Goal: Task Accomplishment & Management: Use online tool/utility

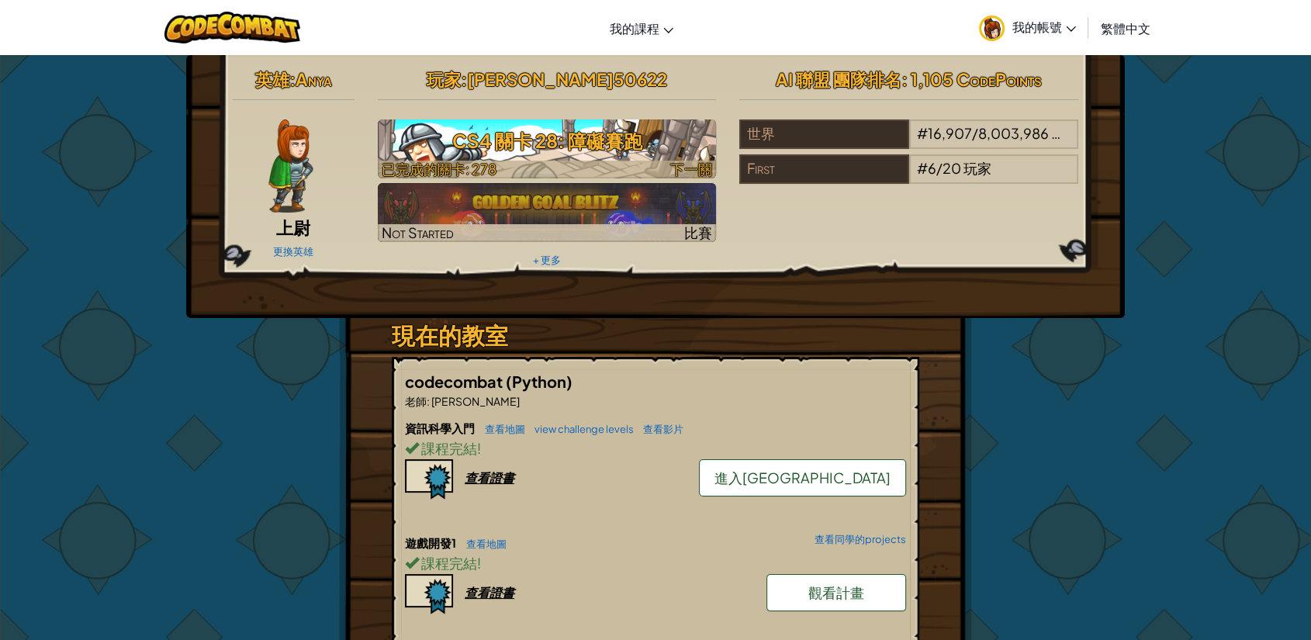
click at [708, 160] on span "下一關" at bounding box center [691, 169] width 42 height 18
select select "zh-HANT"
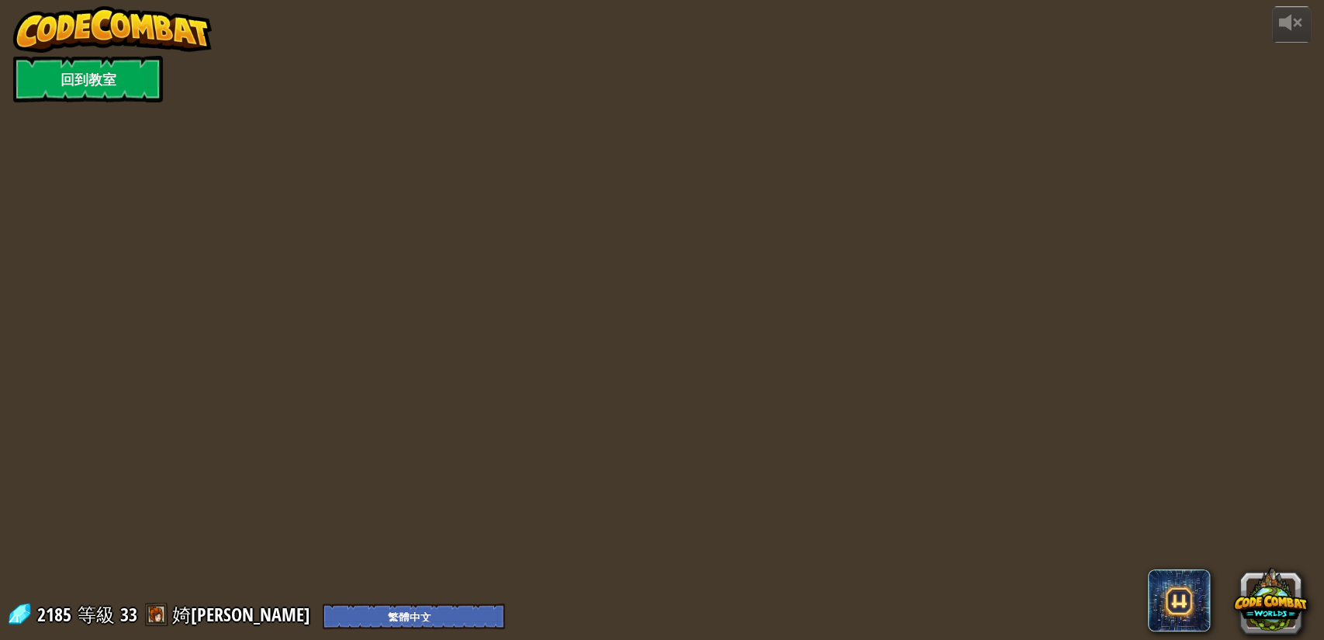
select select "zh-HANT"
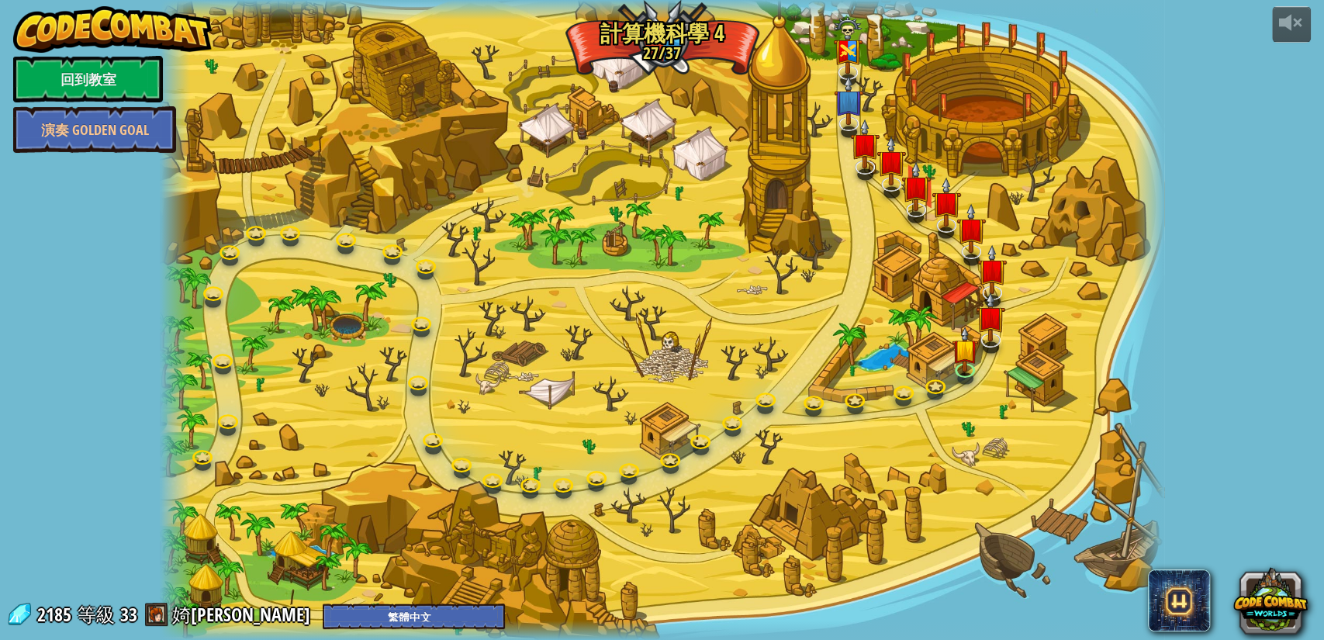
select select "zh-HANT"
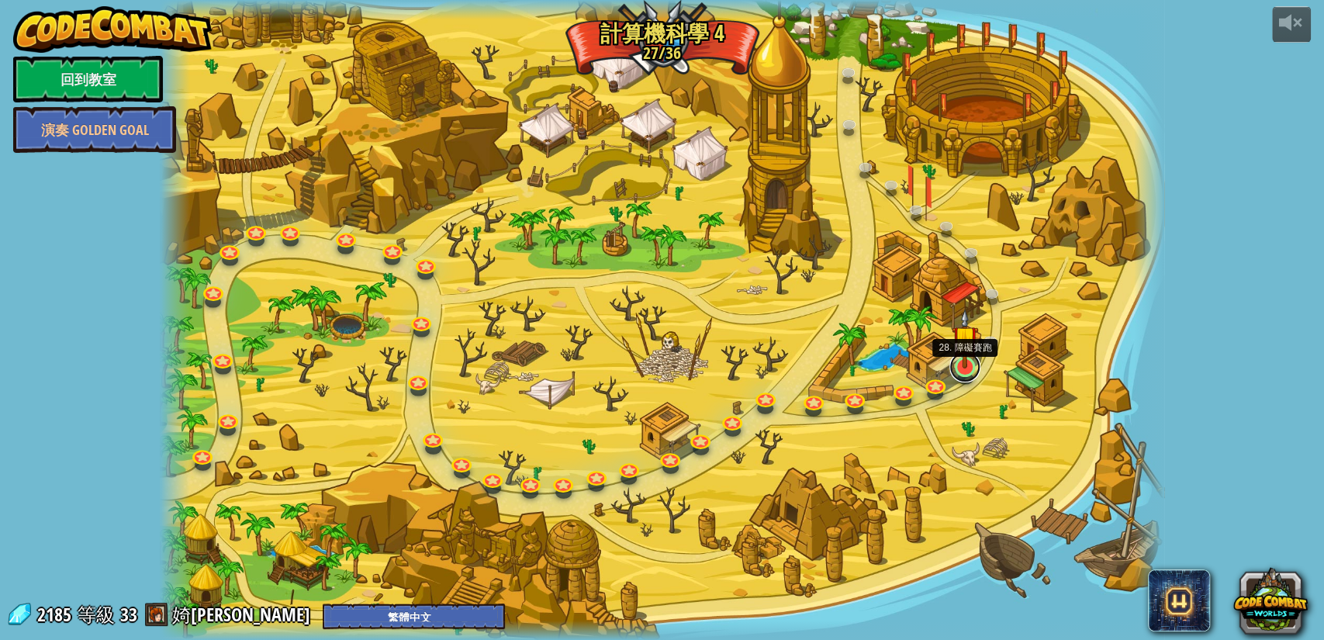
click at [968, 375] on link at bounding box center [965, 366] width 31 height 31
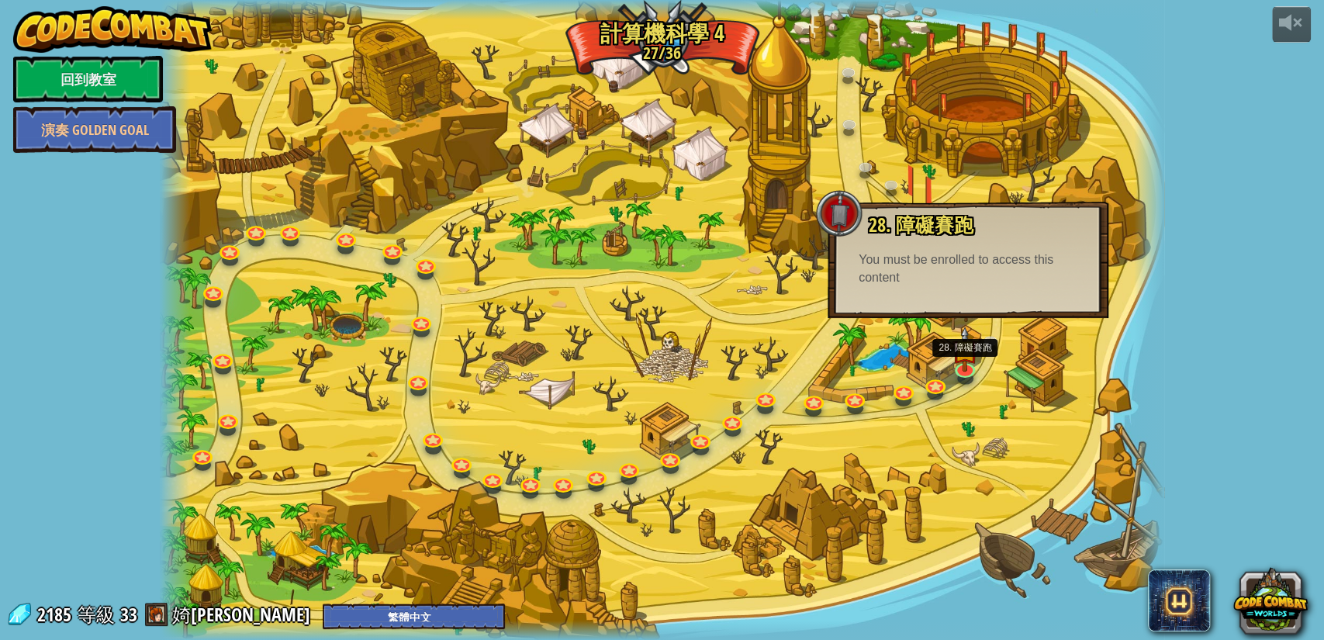
click at [919, 303] on div "28. 障礙賽跑 小心翼翼地走動以收集寶石，同時避免陷阱。 You must be enrolled to access this content 進入關卡" at bounding box center [968, 260] width 281 height 116
click at [964, 365] on img at bounding box center [965, 339] width 26 height 61
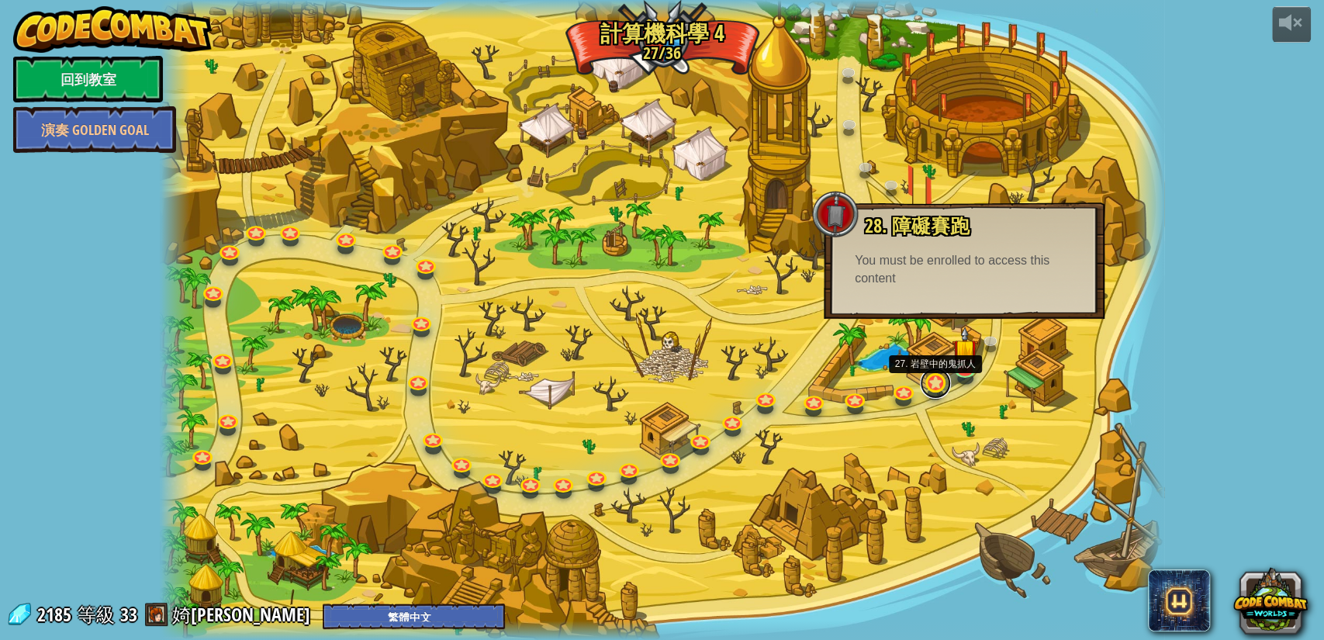
click at [936, 382] on link at bounding box center [935, 383] width 31 height 31
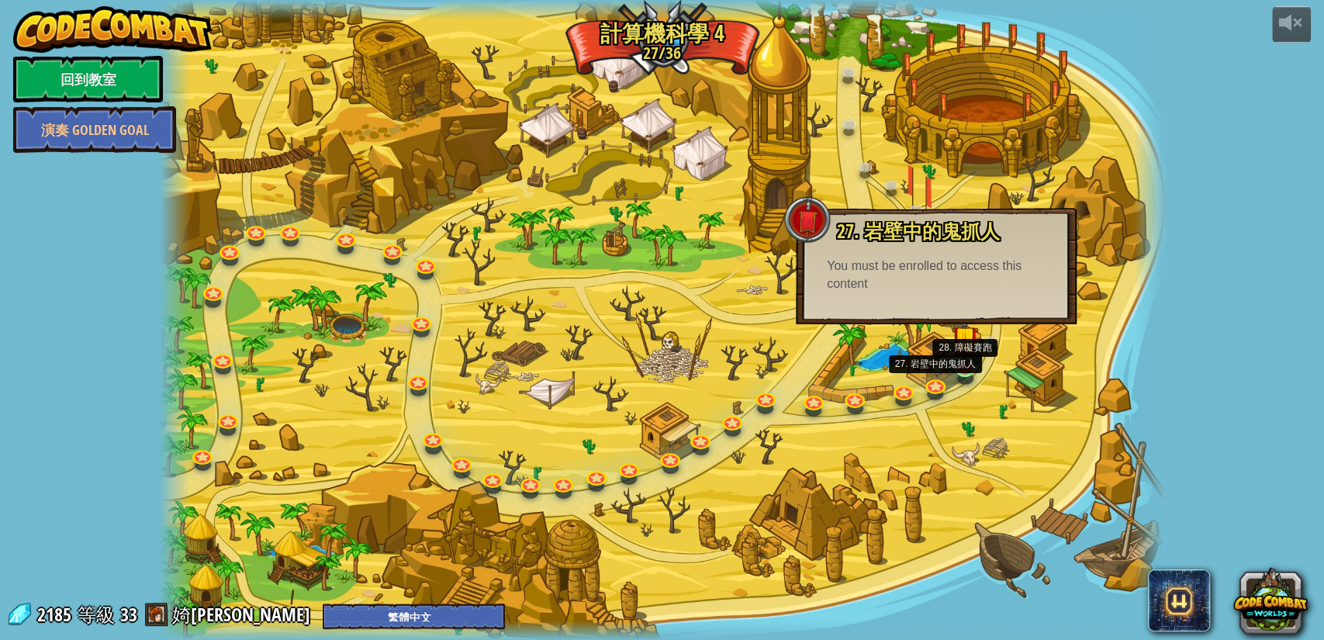
click at [960, 357] on img at bounding box center [965, 339] width 26 height 61
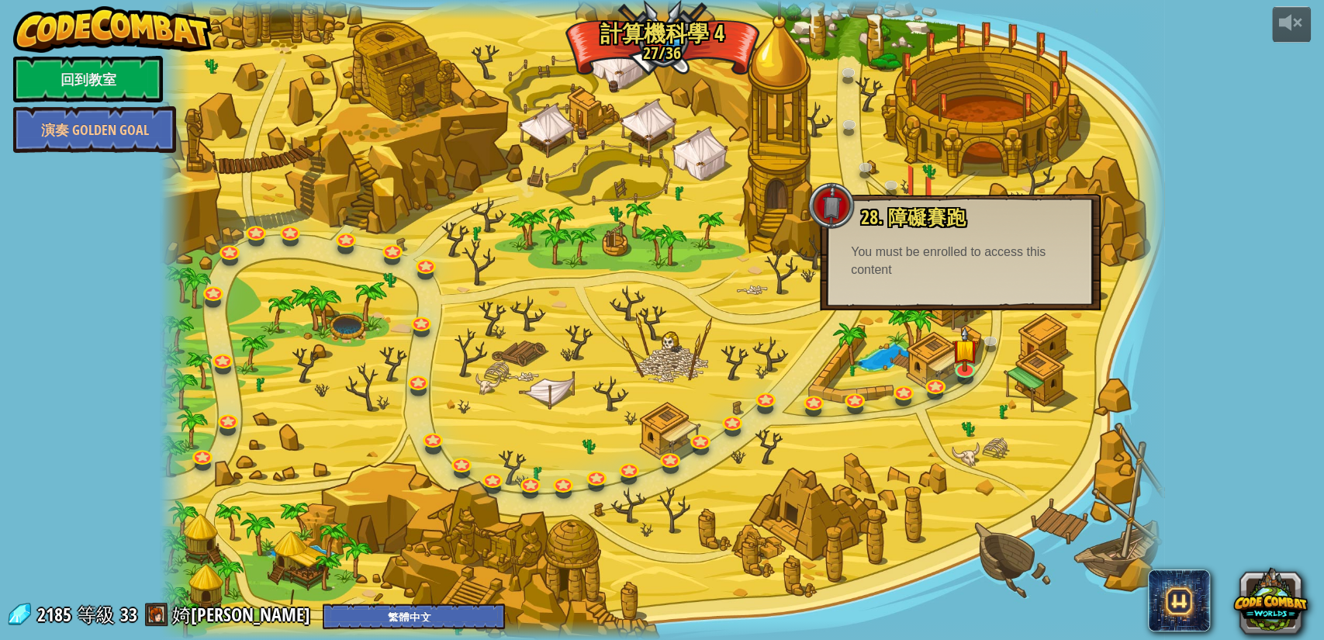
click at [951, 289] on div "28. 障礙賽跑 小心翼翼地走動以收集寶石，同時避免陷阱。 You must be enrolled to access this content 進入關卡" at bounding box center [960, 252] width 281 height 116
click at [928, 386] on link at bounding box center [935, 383] width 31 height 31
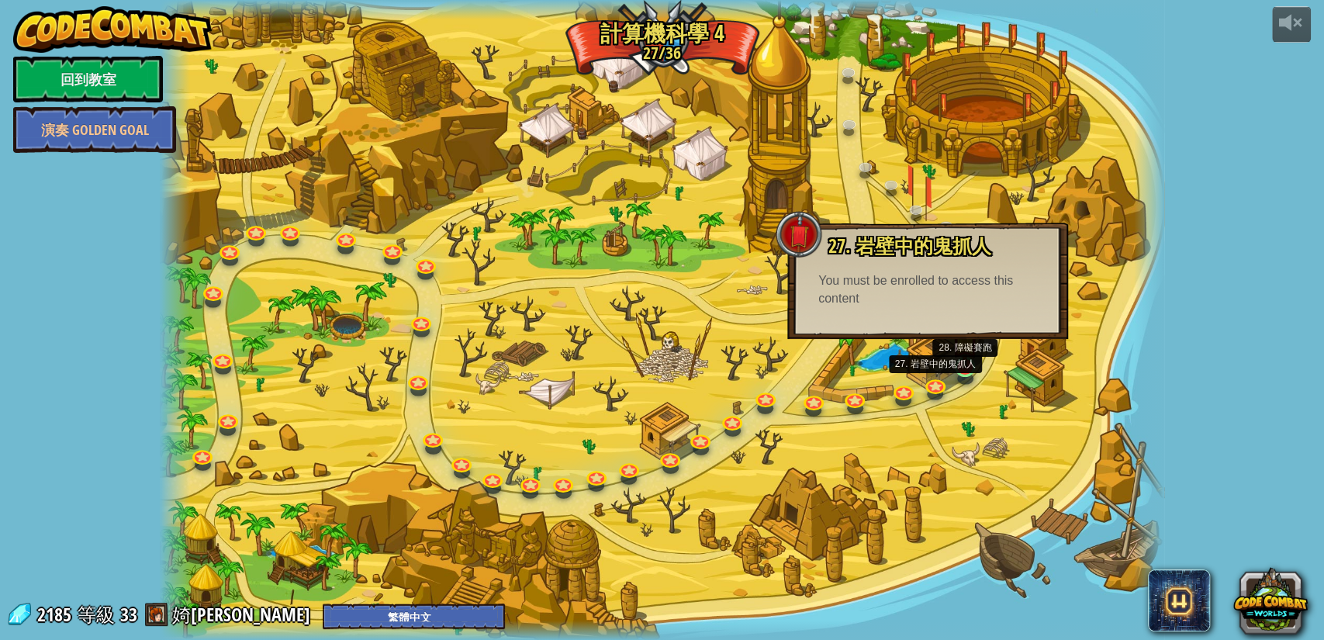
click at [962, 363] on img at bounding box center [965, 339] width 26 height 61
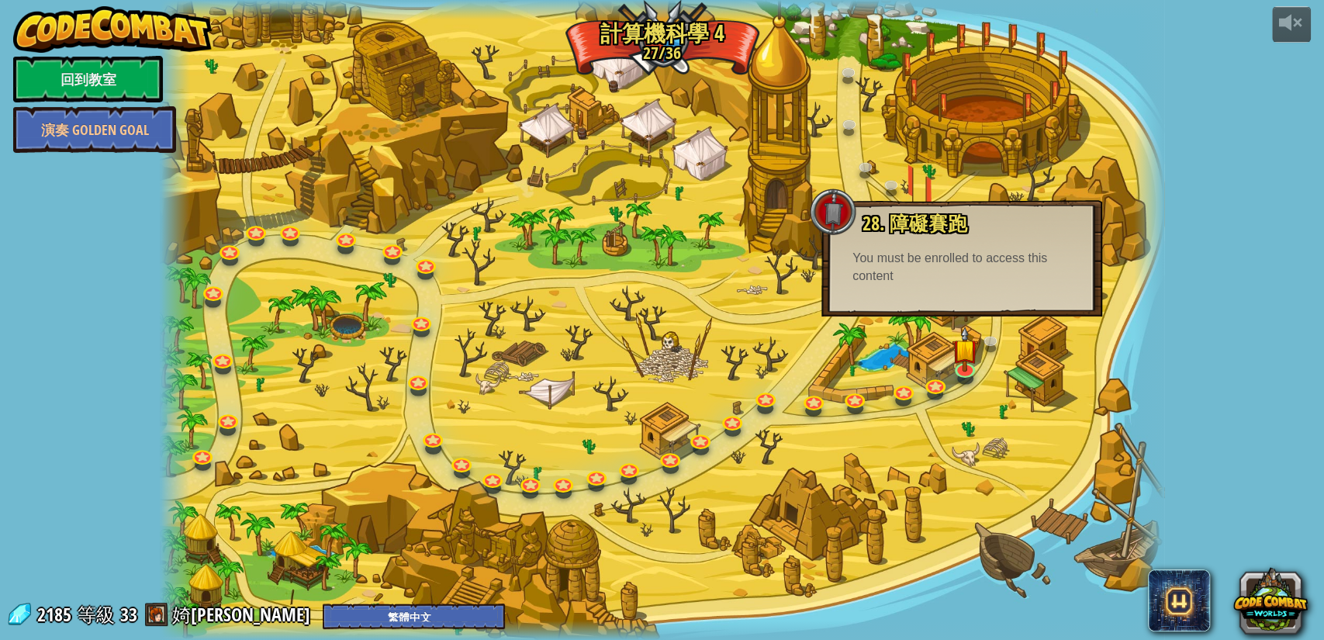
click at [921, 379] on div at bounding box center [662, 320] width 1005 height 640
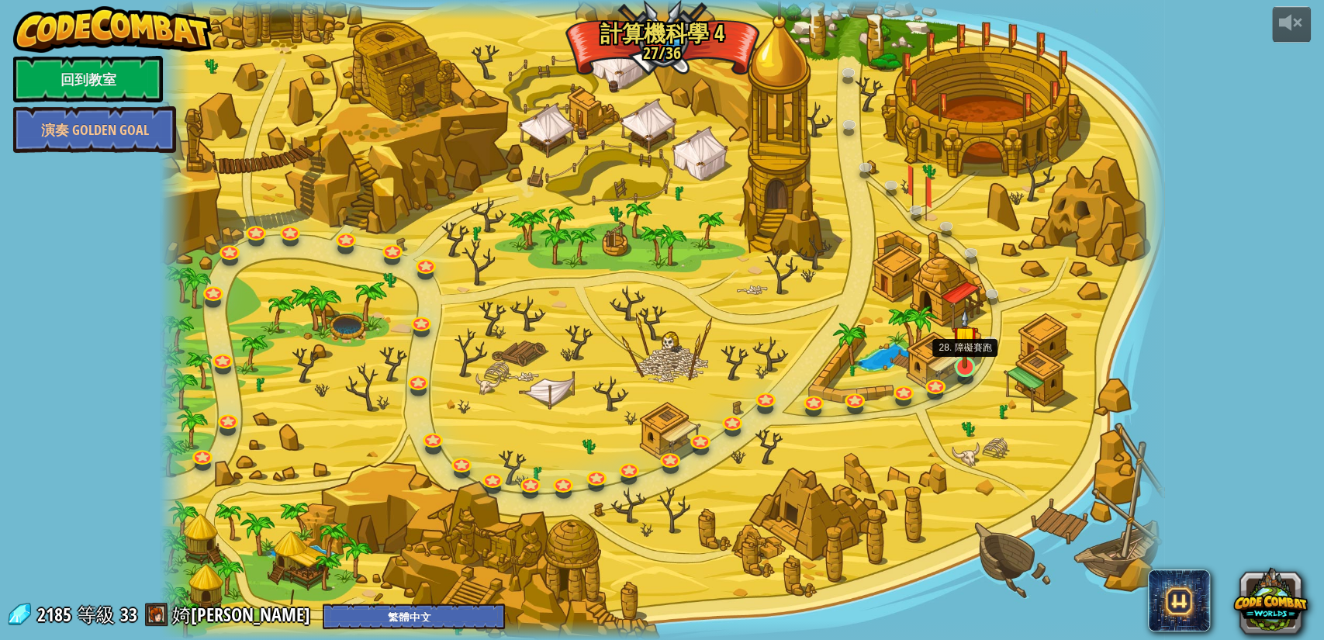
click at [978, 358] on img at bounding box center [965, 339] width 26 height 61
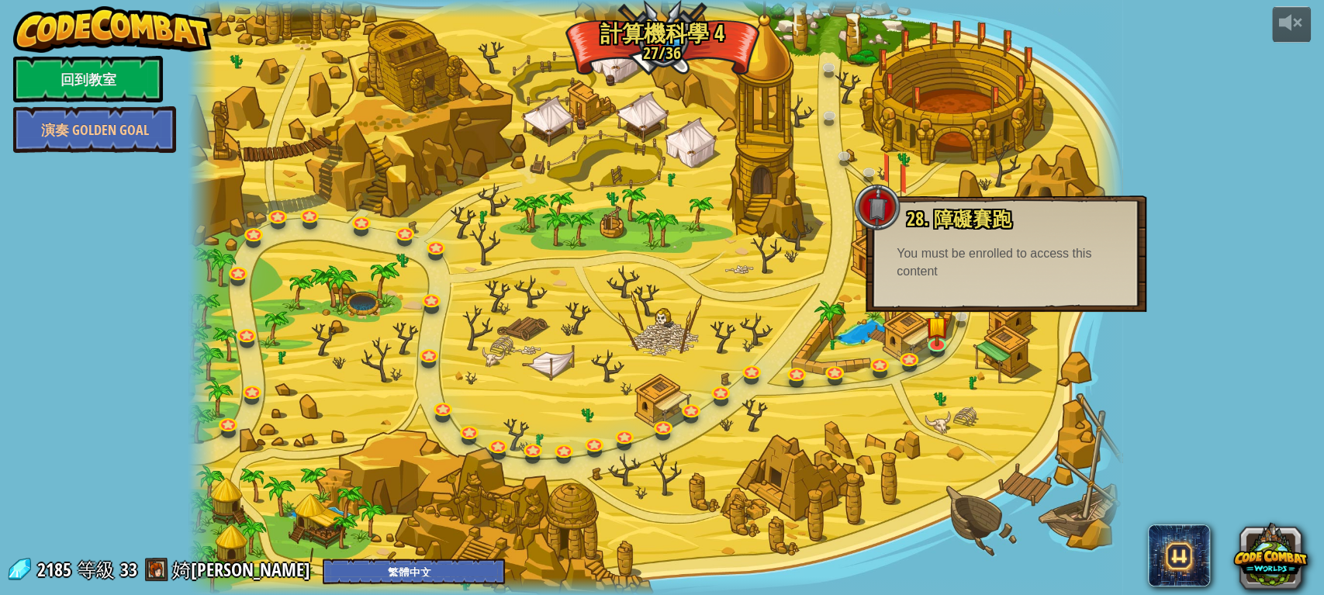
click at [1055, 278] on div "You must be enrolled to access this content" at bounding box center [1006, 263] width 219 height 36
click at [970, 310] on div "28. 障礙賽跑 小心翼翼地走動以收集寶石，同時避免陷阱。 You must be enrolled to access this content 進入關卡" at bounding box center [1006, 254] width 281 height 116
drag, startPoint x: 908, startPoint y: 324, endPoint x: 884, endPoint y: 355, distance: 39.3
click at [901, 333] on div at bounding box center [656, 297] width 934 height 595
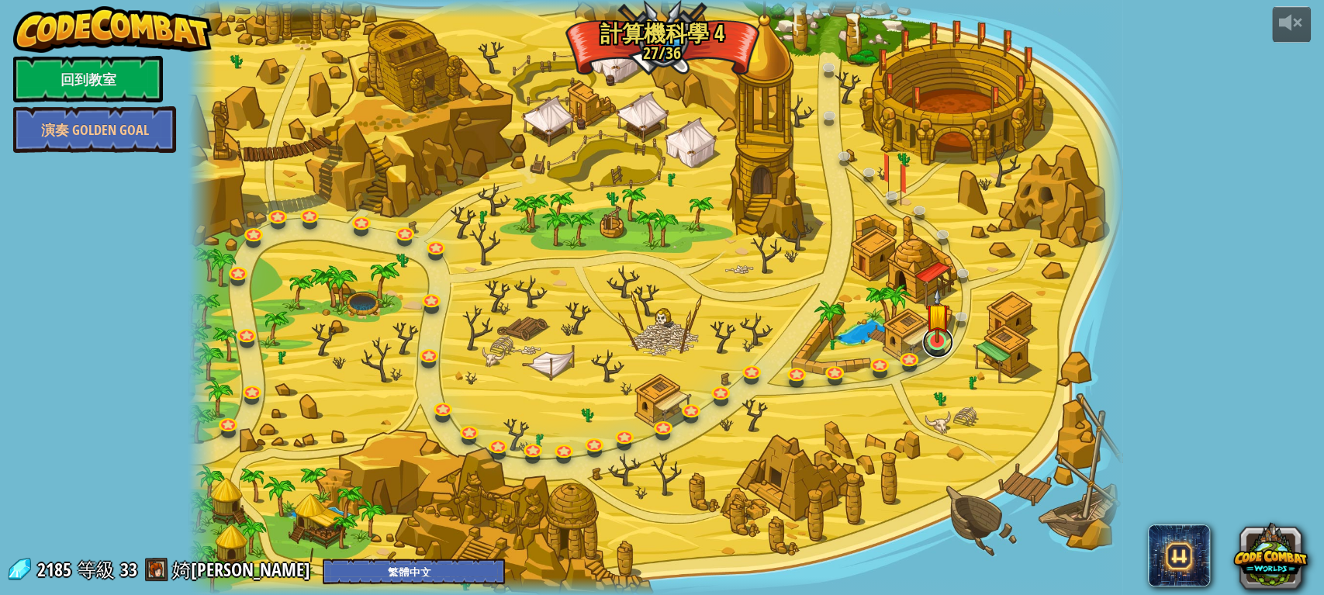
click at [940, 348] on link at bounding box center [937, 342] width 31 height 31
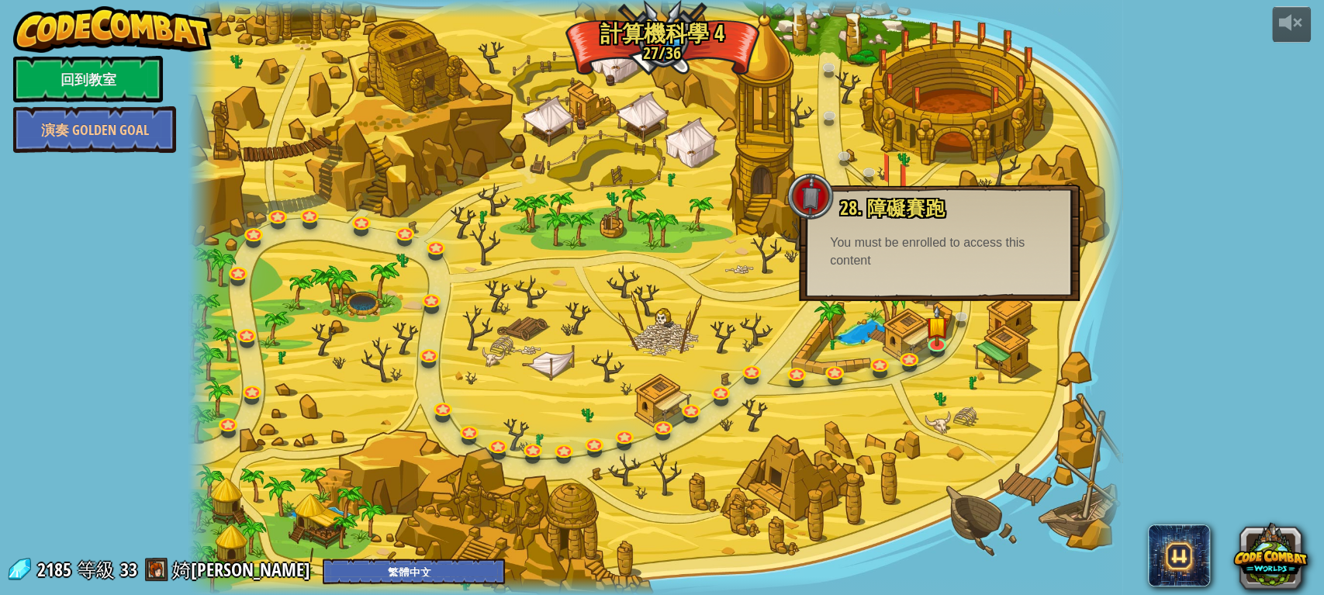
click at [912, 254] on div "You must be enrolled to access this content" at bounding box center [939, 252] width 219 height 36
click at [911, 369] on link at bounding box center [910, 356] width 31 height 31
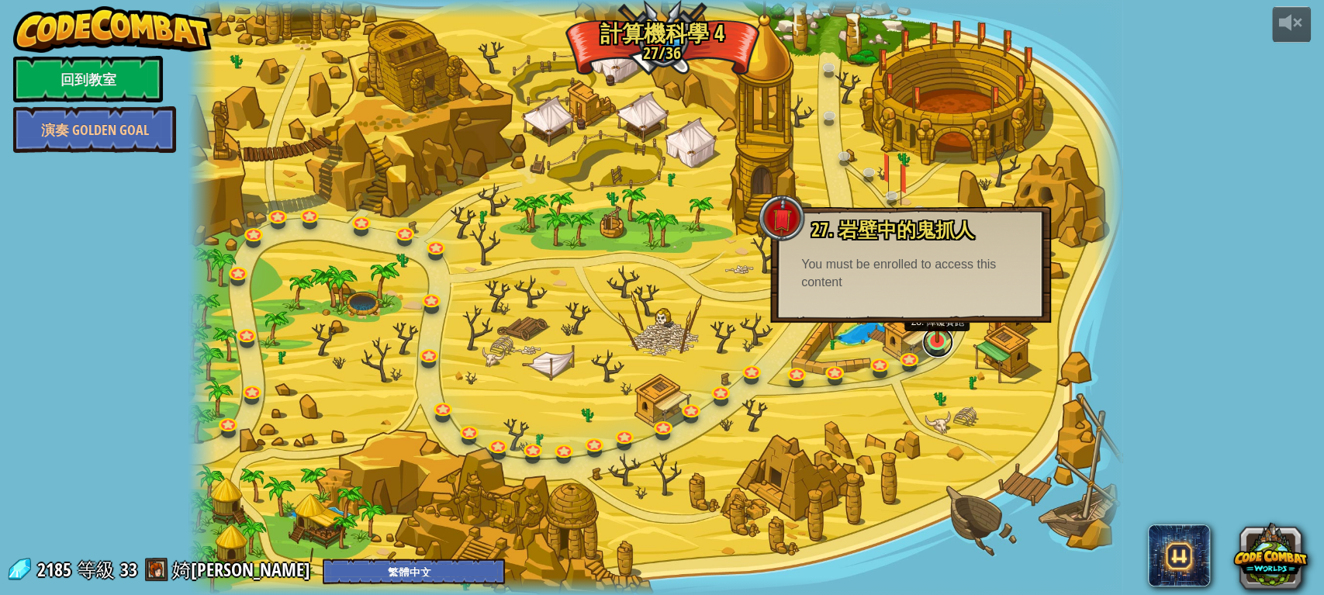
click at [948, 344] on link at bounding box center [937, 342] width 31 height 31
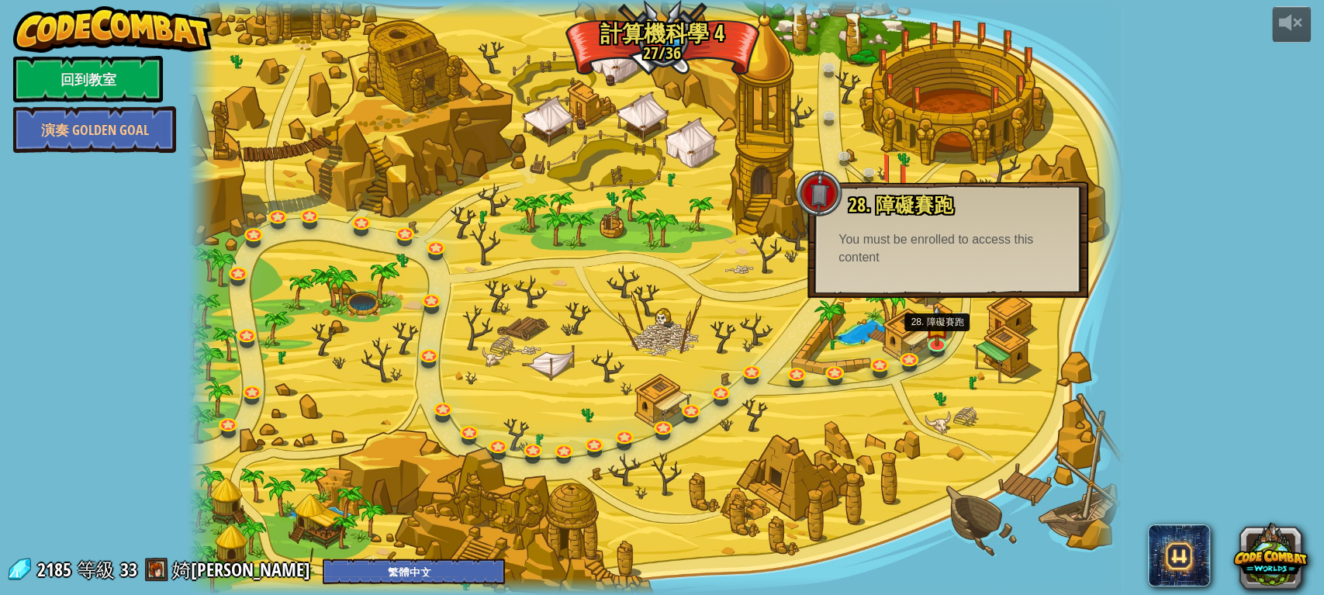
drag, startPoint x: 915, startPoint y: 270, endPoint x: 921, endPoint y: 243, distance: 27.9
drag, startPoint x: 921, startPoint y: 243, endPoint x: 895, endPoint y: 397, distance: 156.6
click at [895, 397] on div at bounding box center [656, 297] width 934 height 595
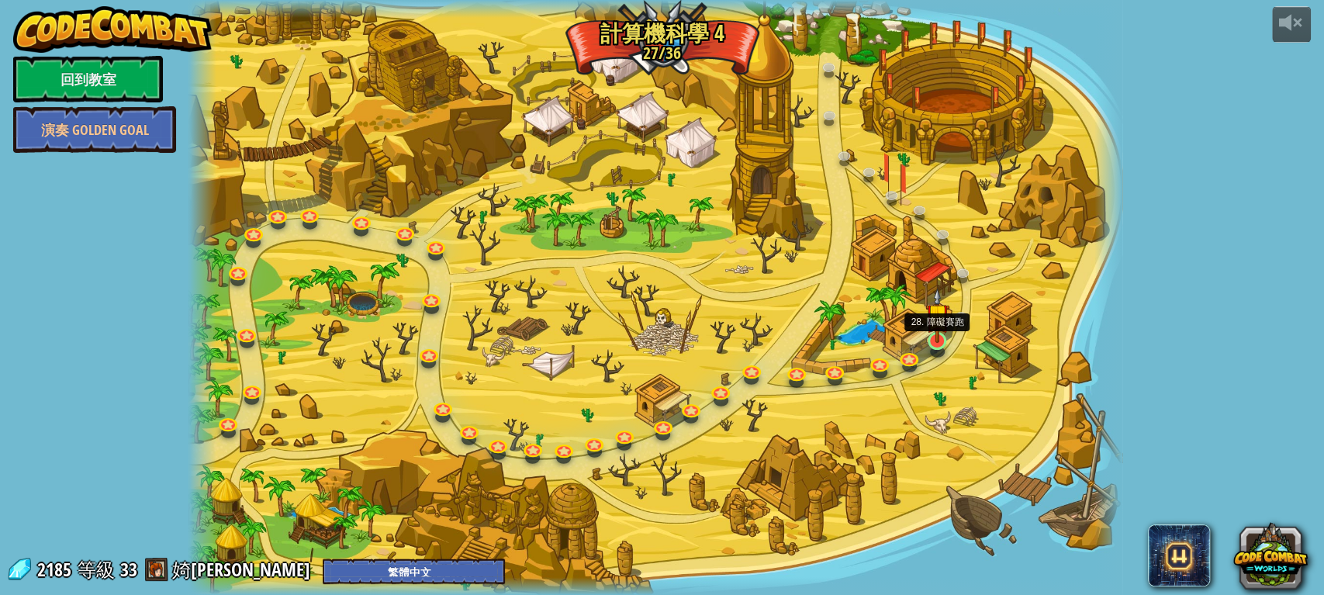
click at [936, 340] on img at bounding box center [938, 315] width 24 height 55
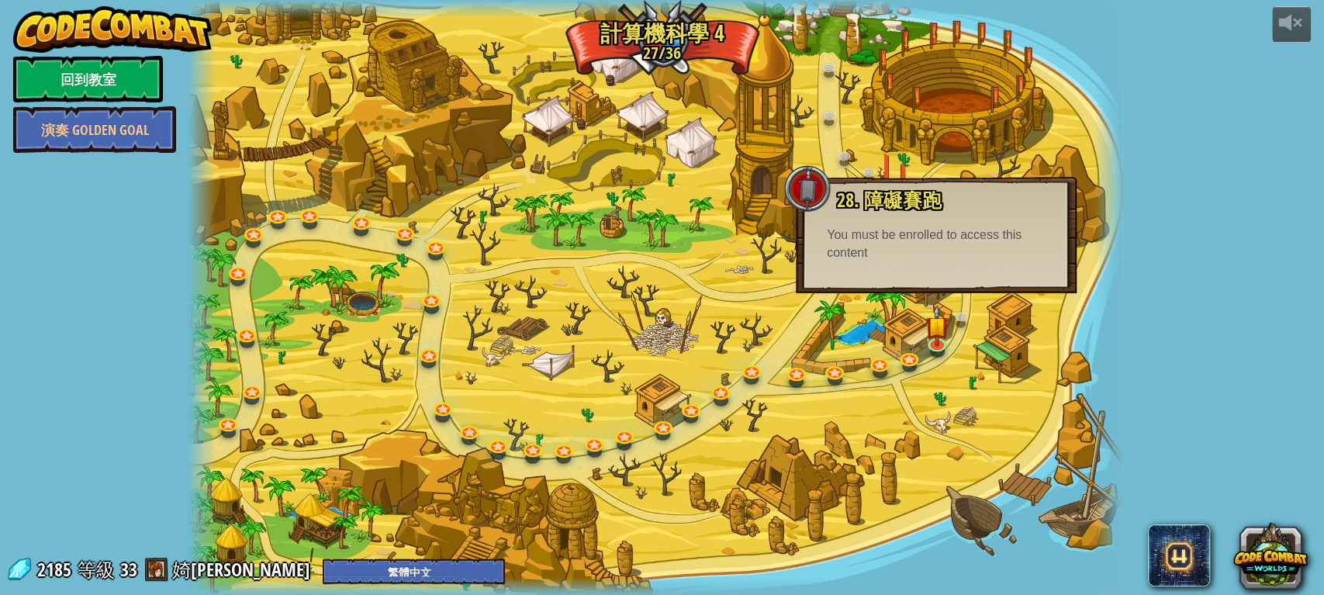
click at [649, 438] on div at bounding box center [656, 297] width 934 height 595
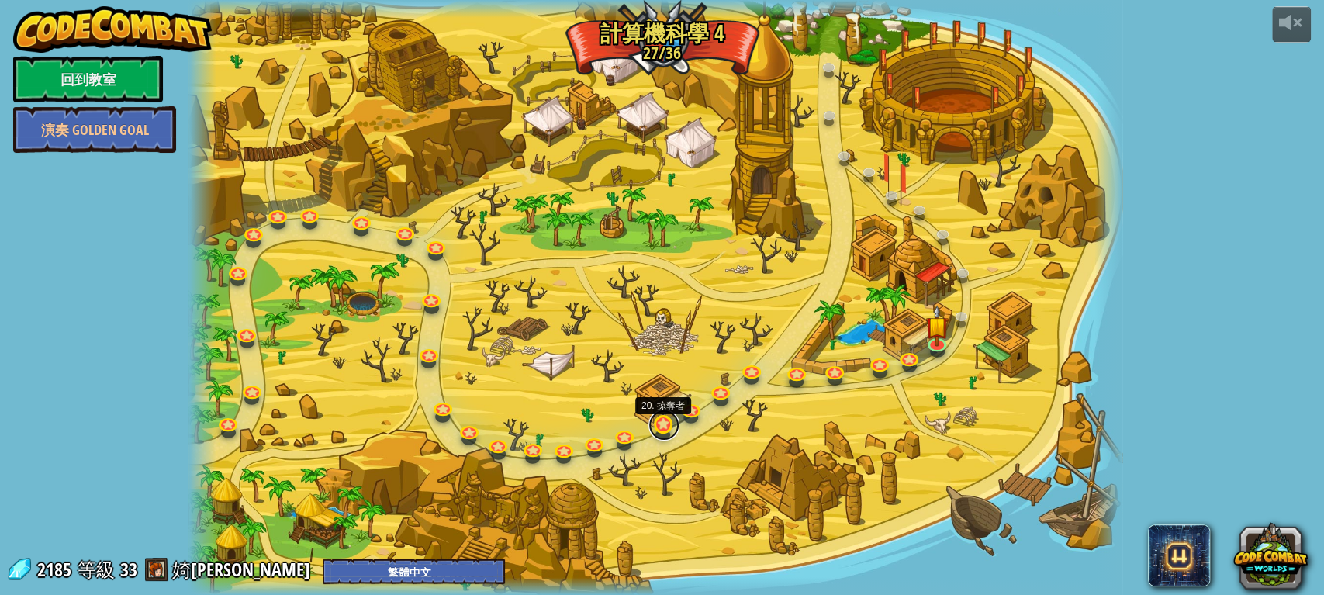
click at [662, 429] on link at bounding box center [664, 425] width 31 height 31
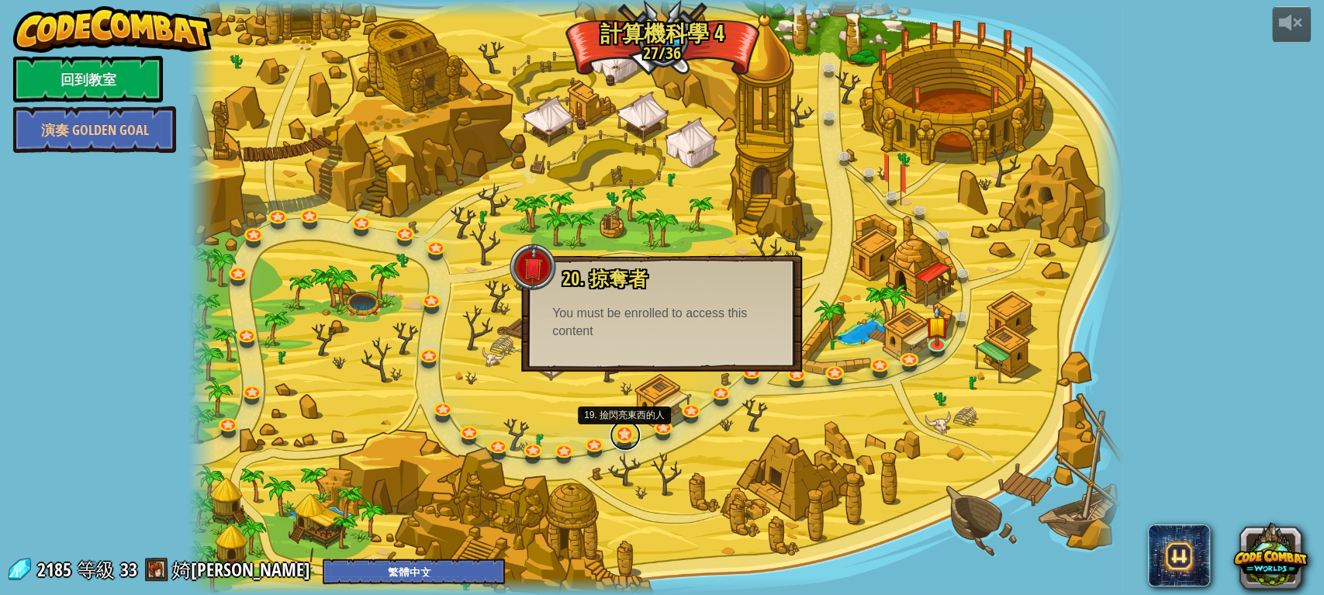
click at [625, 437] on link at bounding box center [625, 435] width 31 height 31
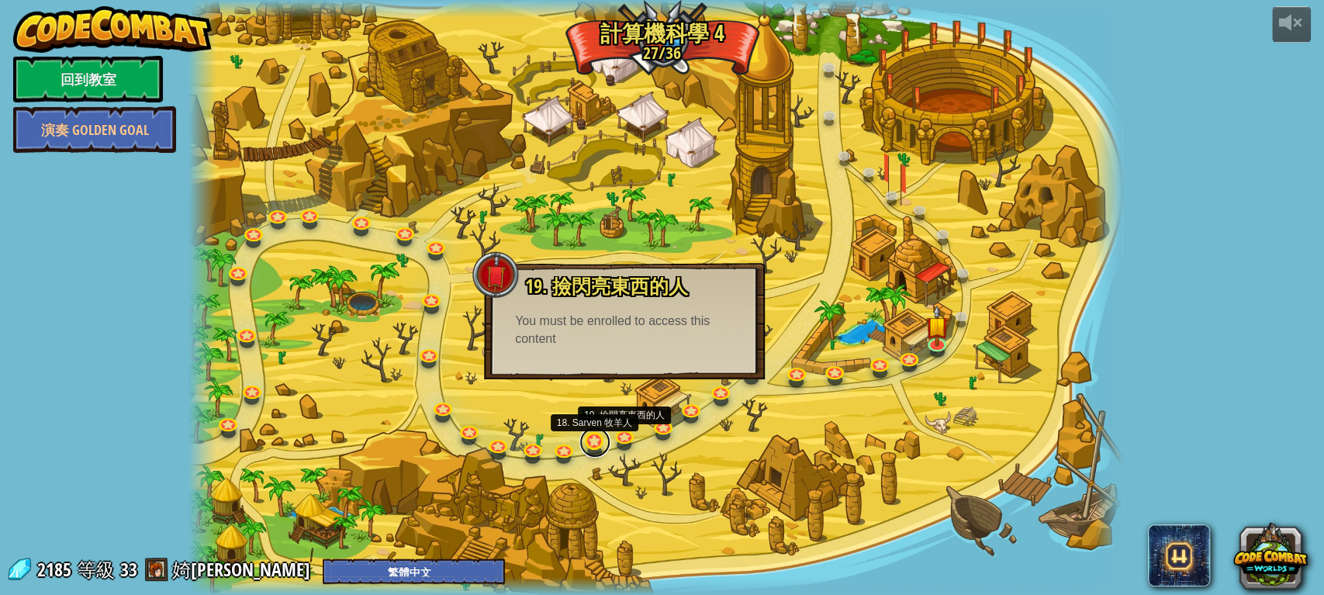
click at [593, 440] on link at bounding box center [595, 442] width 31 height 31
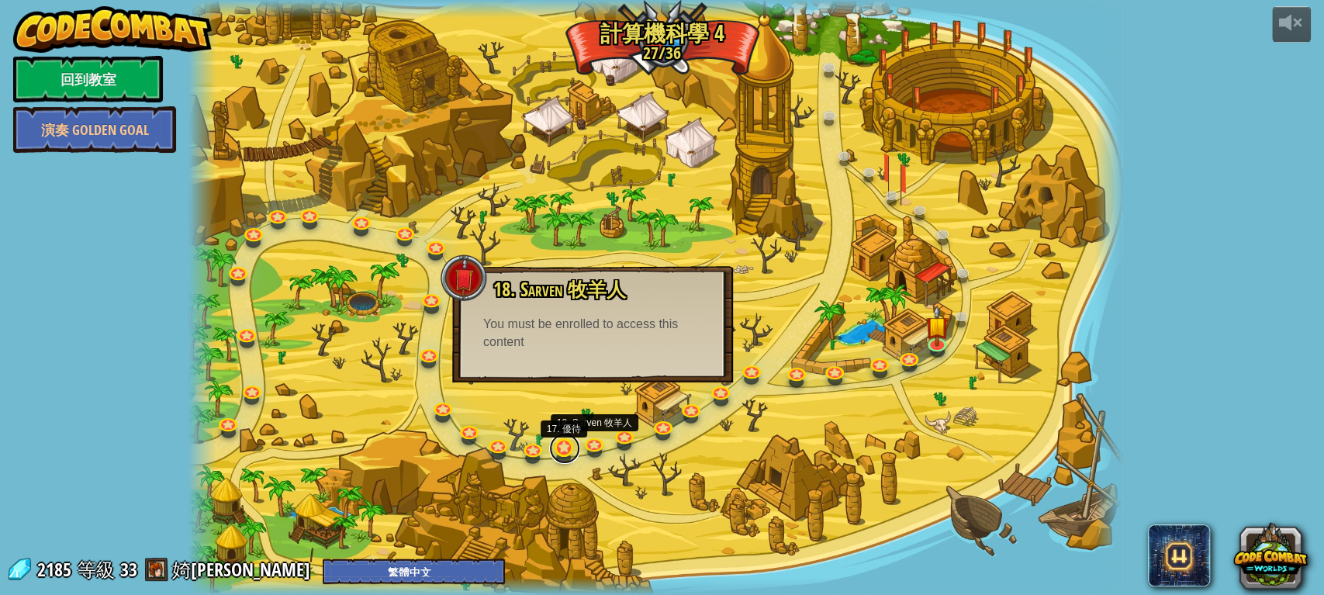
click at [554, 454] on link at bounding box center [564, 448] width 31 height 31
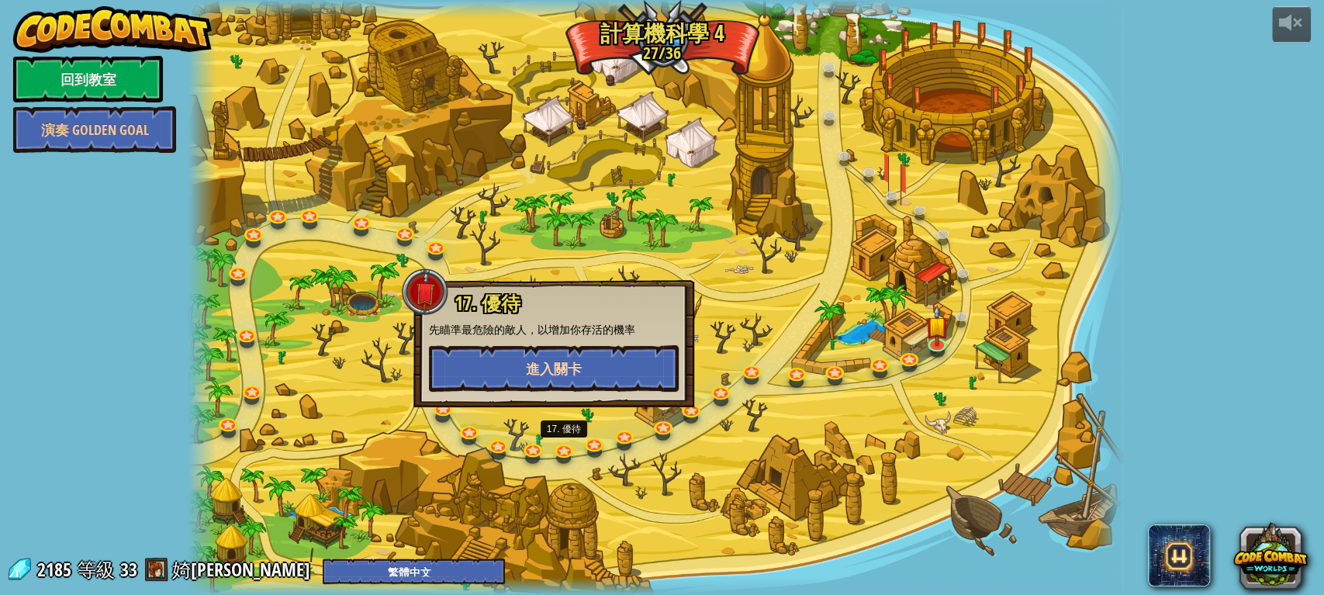
click at [581, 365] on div "17. 優待 先瞄準最危險的敵人，以增加你存活的機率 進入關卡" at bounding box center [554, 343] width 281 height 127
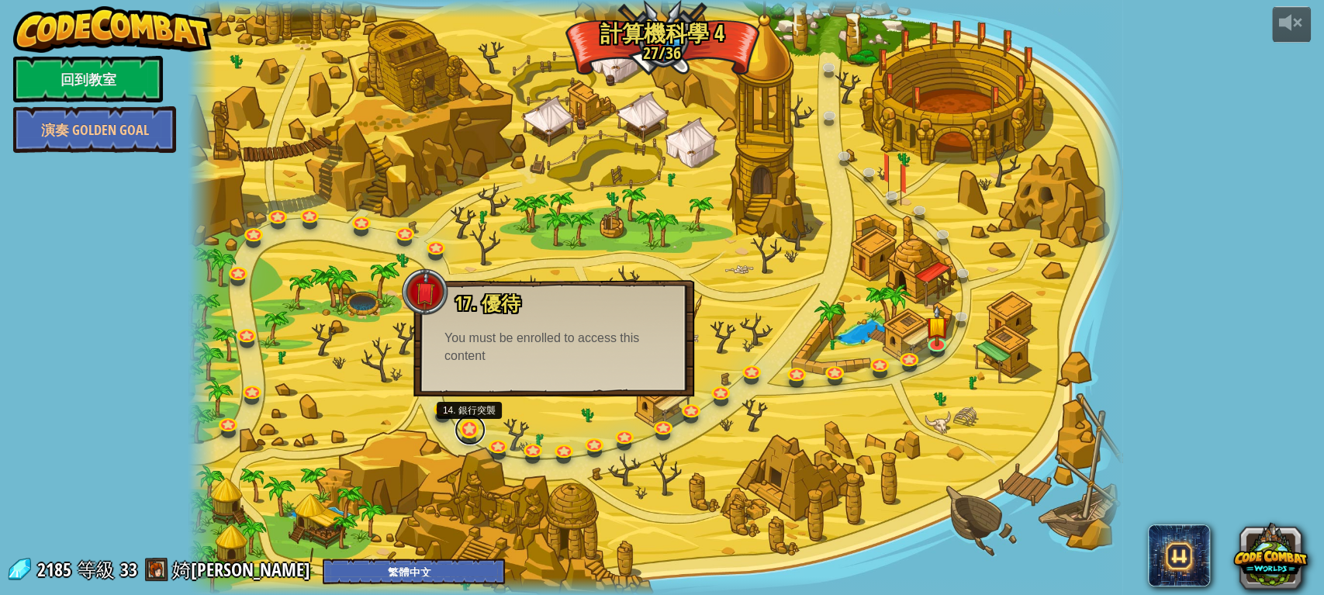
click at [465, 433] on link at bounding box center [470, 429] width 31 height 31
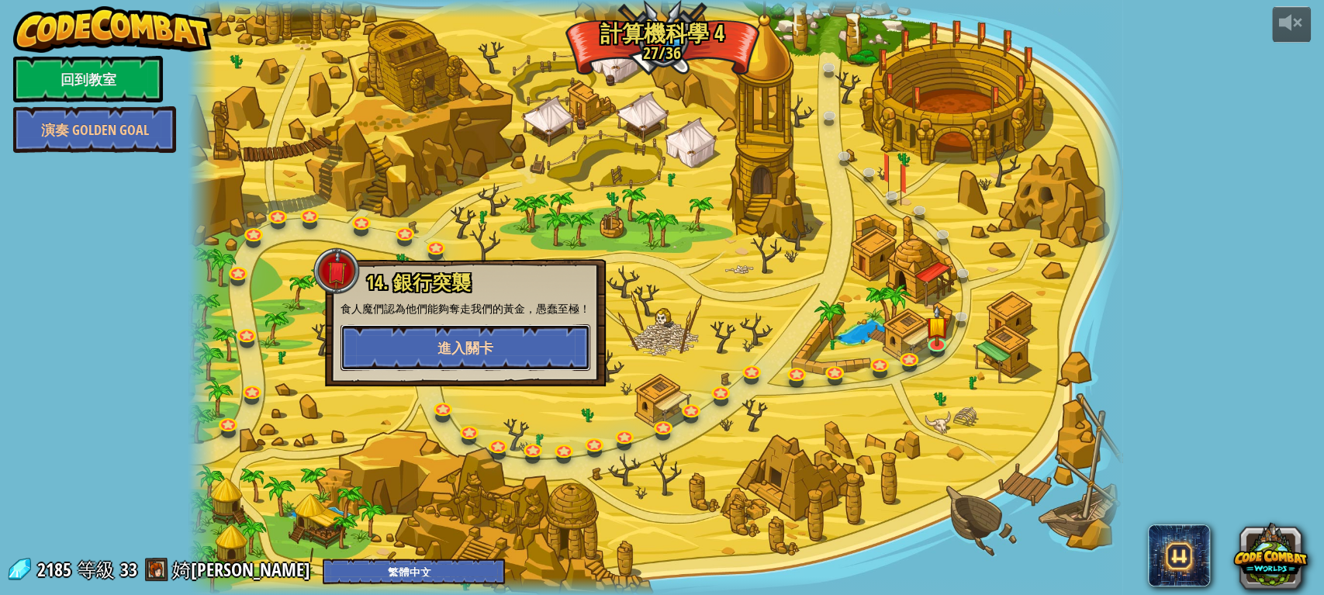
click at [525, 351] on button "進入關卡" at bounding box center [466, 347] width 250 height 47
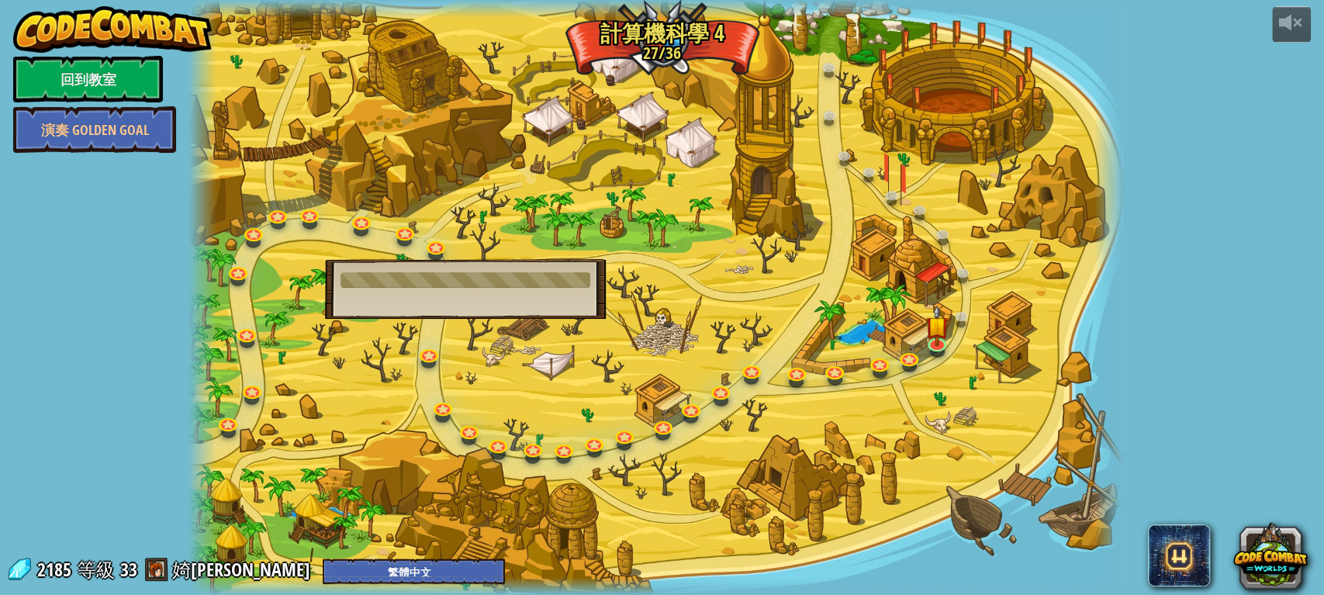
click at [115, 16] on img at bounding box center [112, 29] width 199 height 47
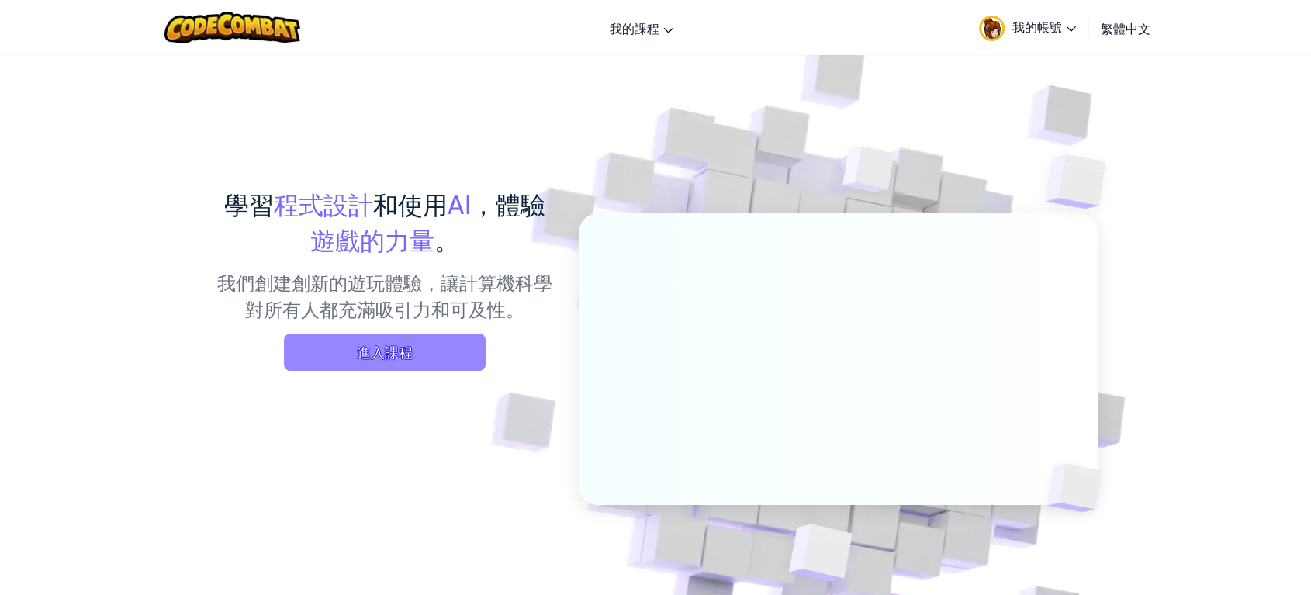
click at [433, 354] on span "進入課程" at bounding box center [385, 352] width 202 height 37
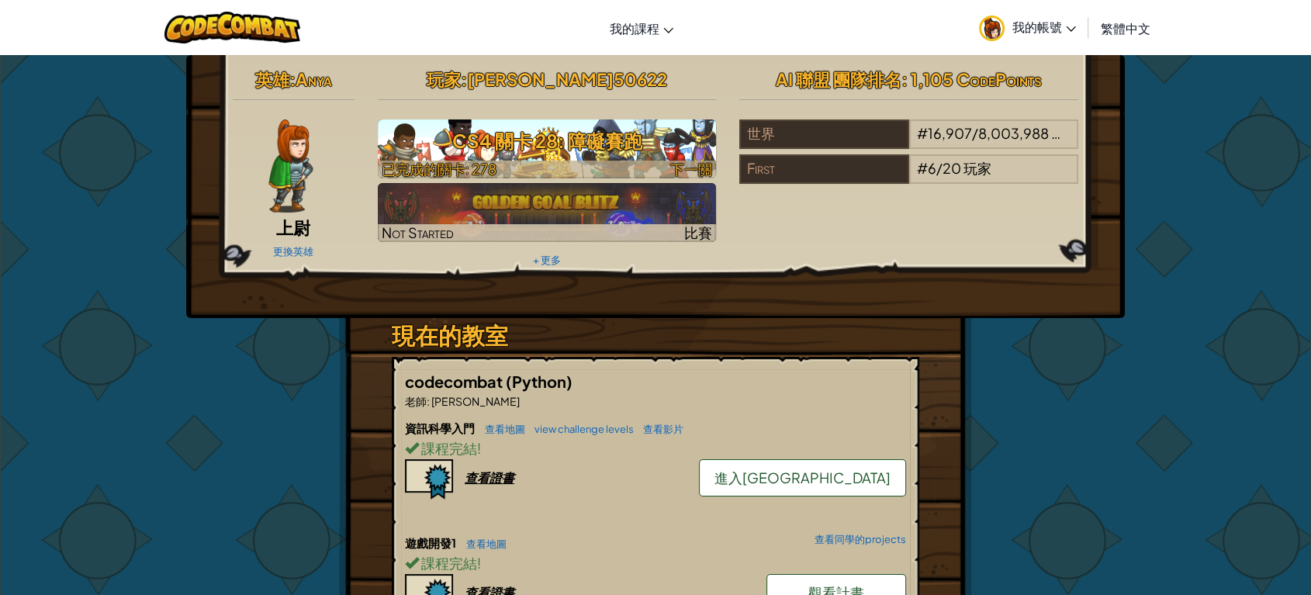
click at [697, 132] on h3 "CS4 關卡 28: 障礙賽跑" at bounding box center [547, 140] width 339 height 35
select select "zh-HANT"
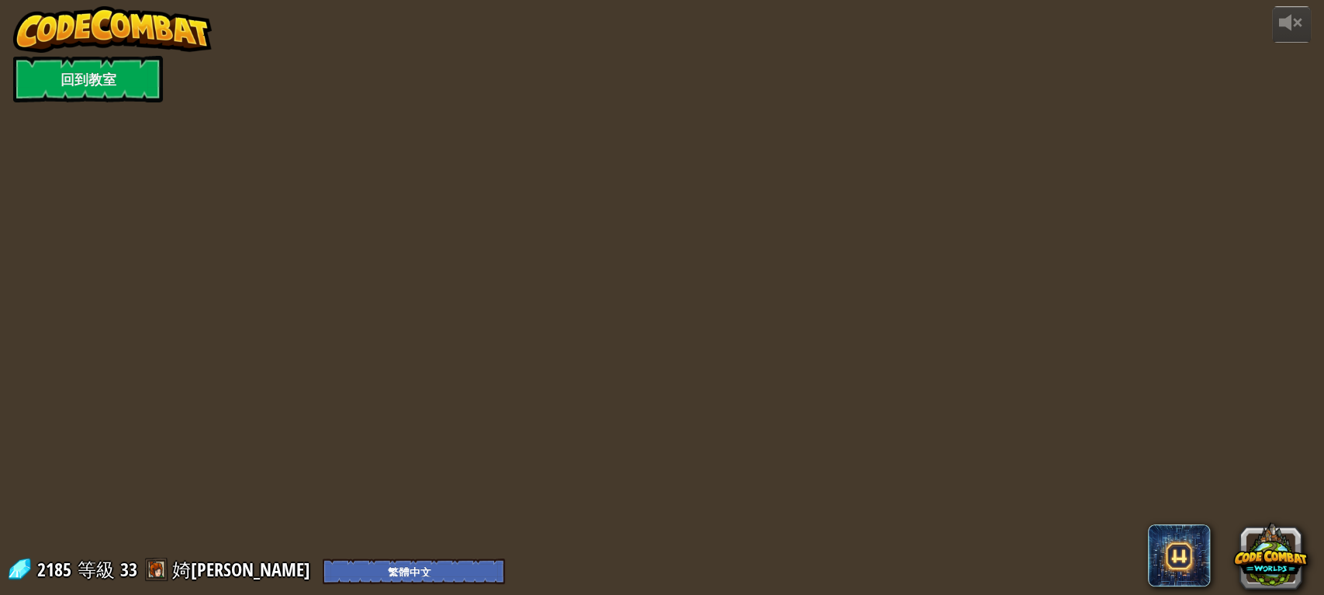
select select "zh-HANT"
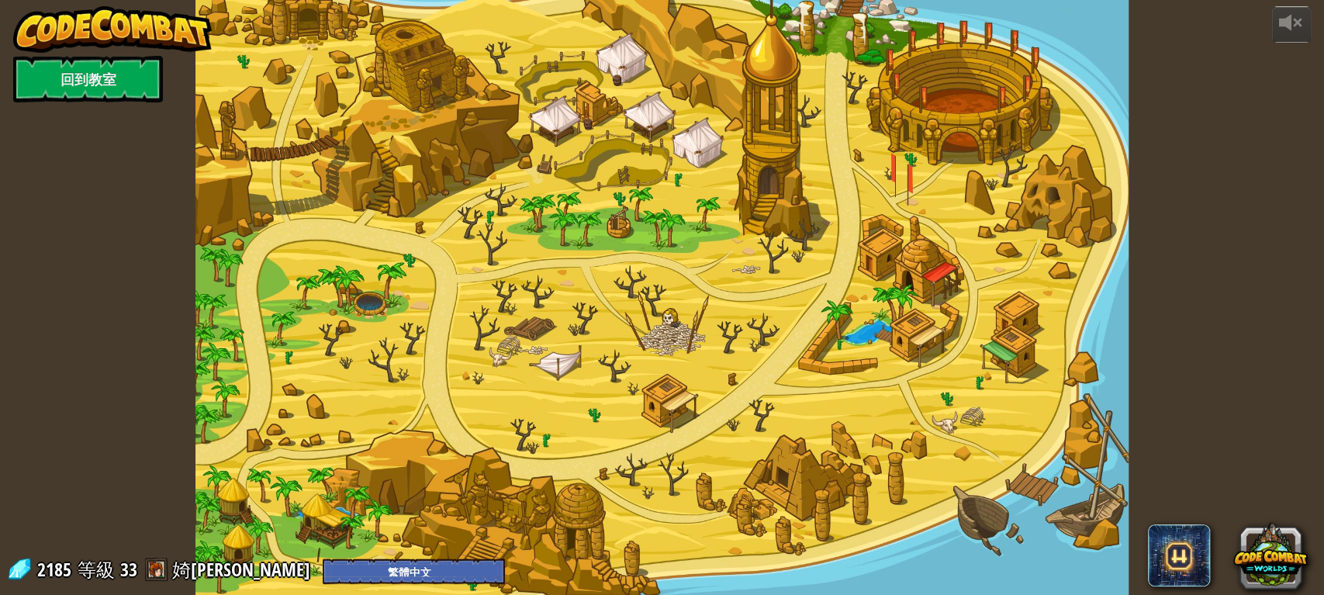
select select "zh-HANT"
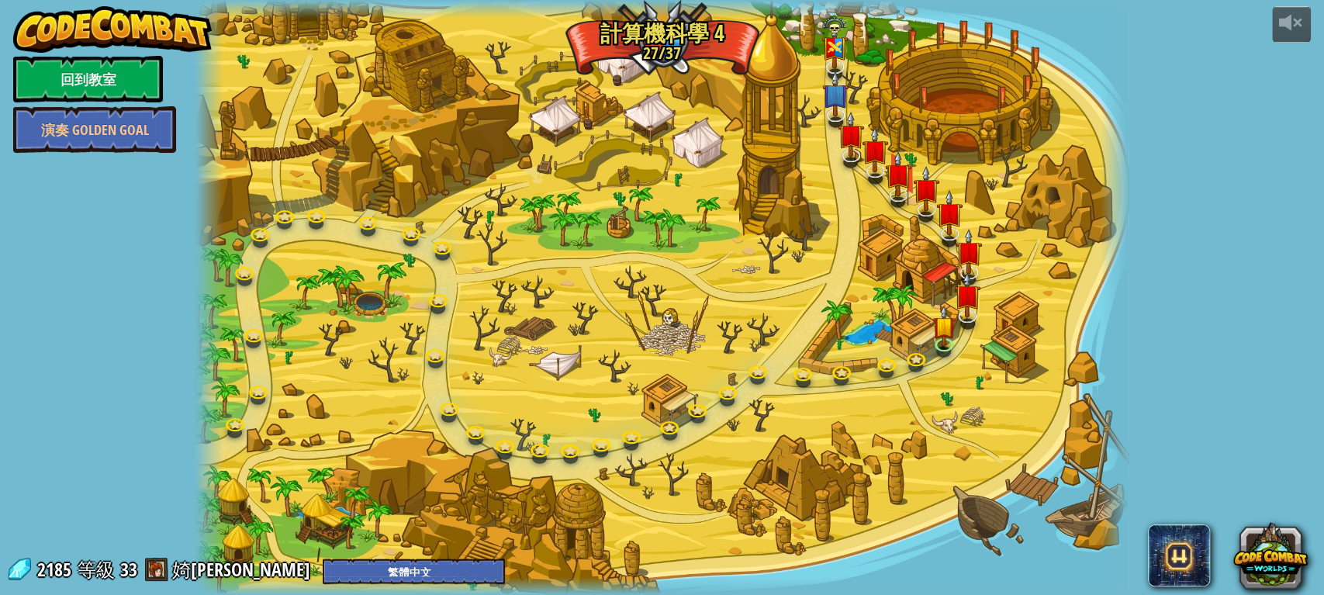
select select "zh-HANT"
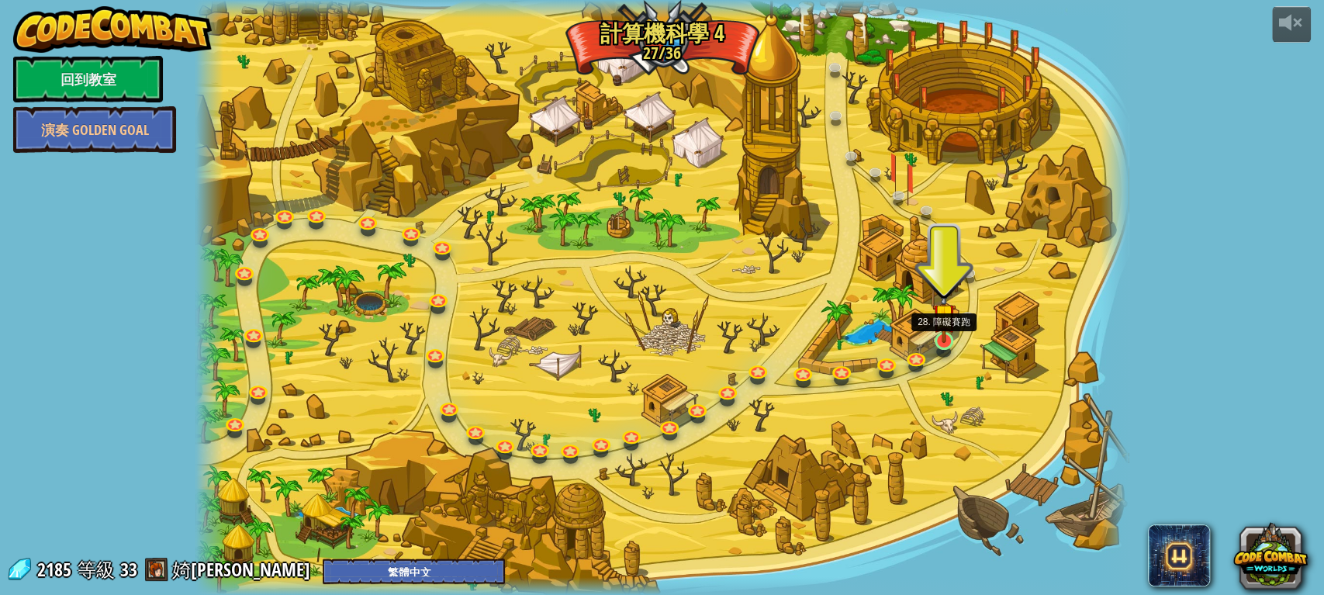
click at [949, 341] on img at bounding box center [945, 315] width 24 height 55
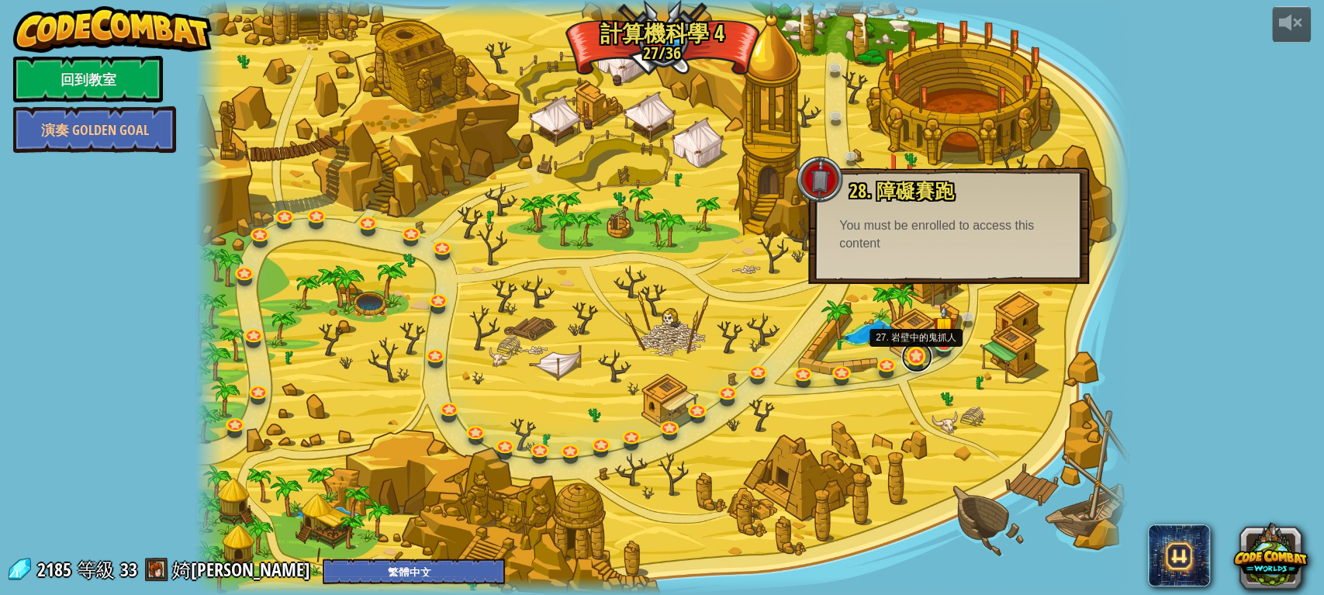
click at [920, 366] on link at bounding box center [916, 356] width 31 height 31
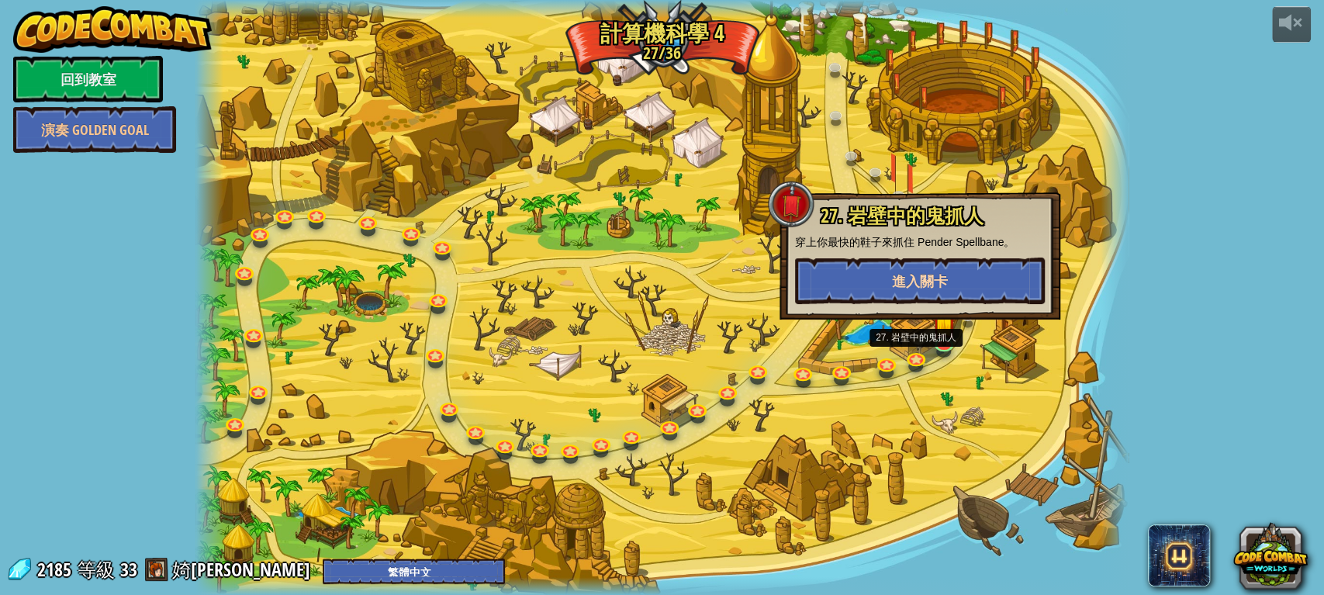
click at [894, 279] on div "27. 岩壁中的鬼抓人 穿上你最快的鞋子來抓住 Pender Spellbane。 進入關卡" at bounding box center [920, 255] width 281 height 127
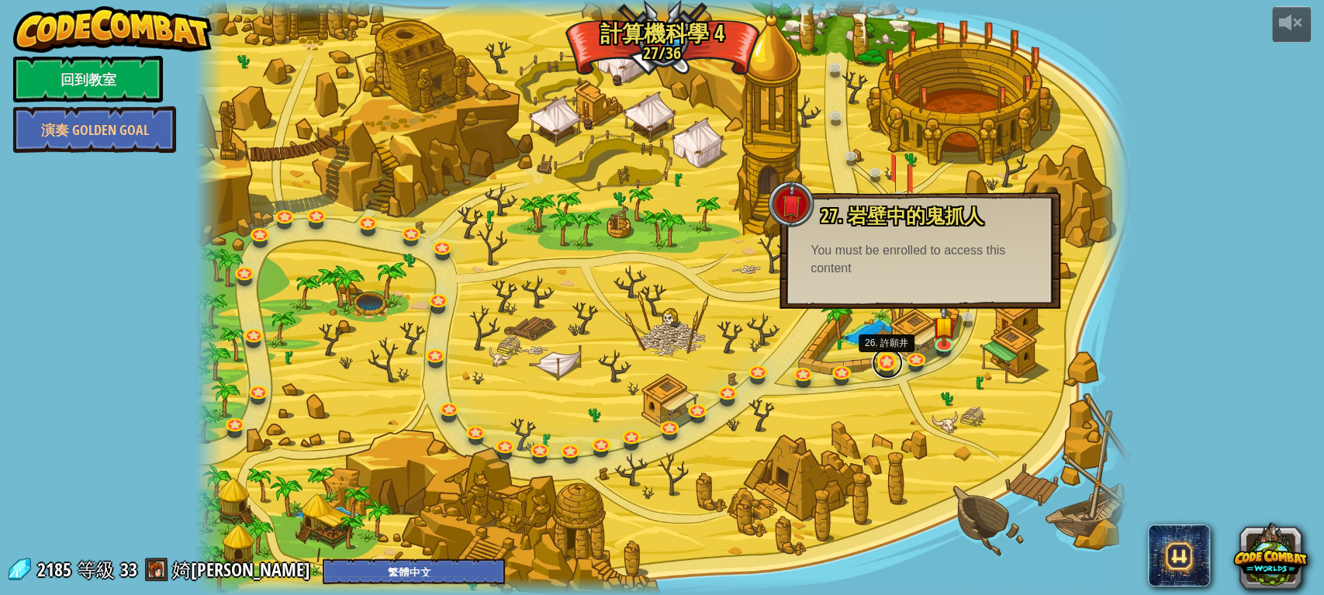
click at [884, 369] on link at bounding box center [887, 363] width 31 height 31
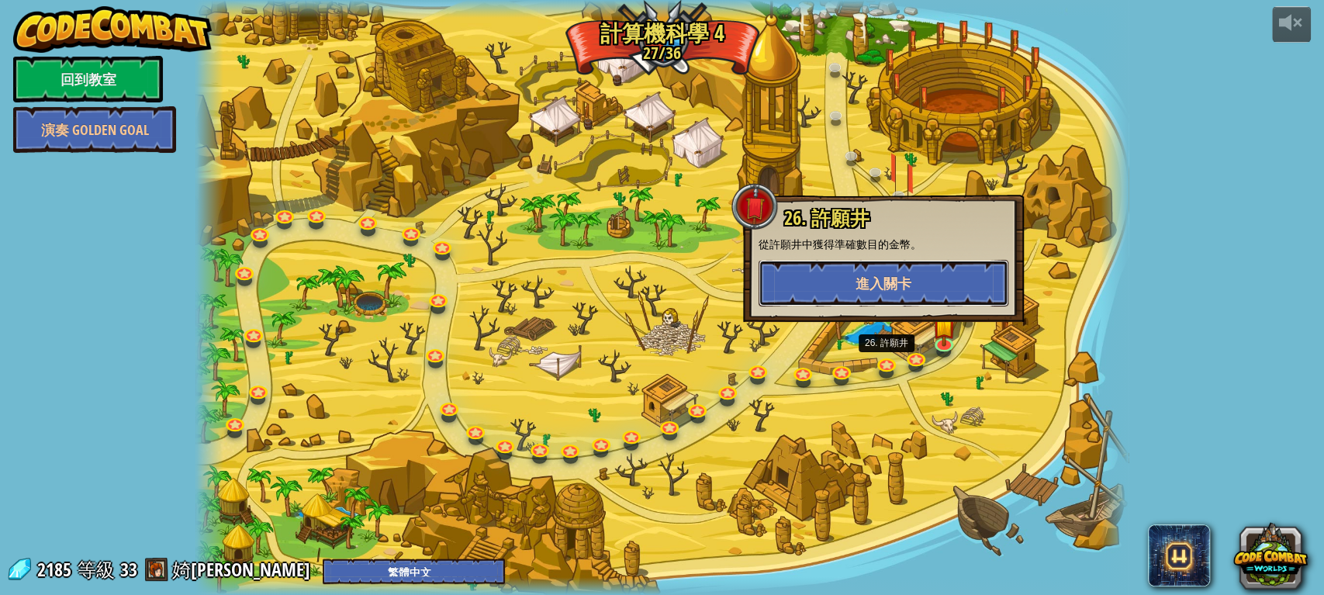
click at [894, 284] on div "26. 許願井 從許願井中獲得準確數目的金幣。 進入關卡" at bounding box center [883, 258] width 281 height 127
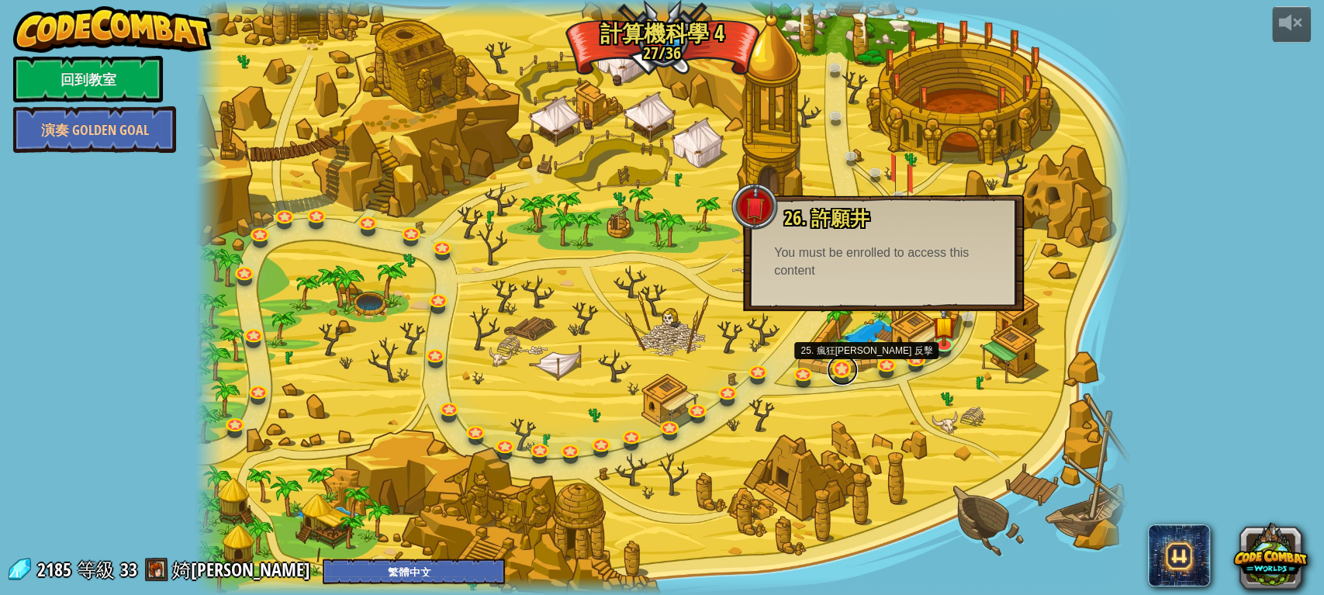
click at [850, 371] on link at bounding box center [842, 370] width 31 height 31
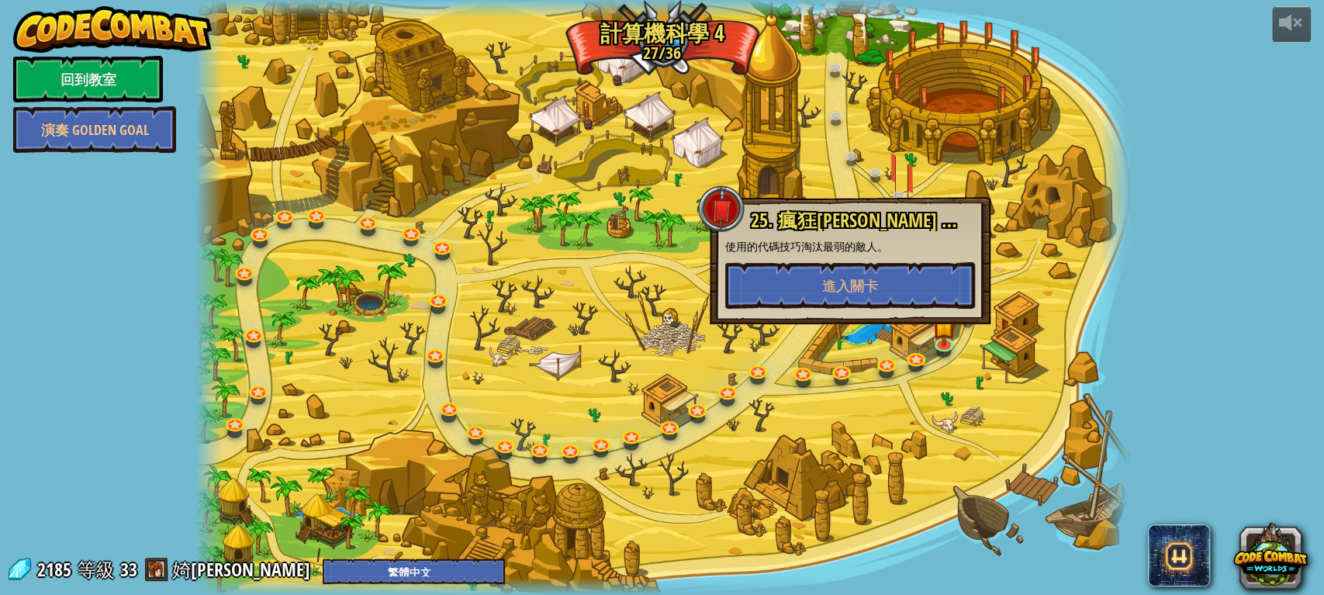
drag, startPoint x: 863, startPoint y: 245, endPoint x: 860, endPoint y: 260, distance: 15.1
click at [863, 251] on p "使用的代碼技巧淘汰最弱的敵人。" at bounding box center [850, 247] width 250 height 16
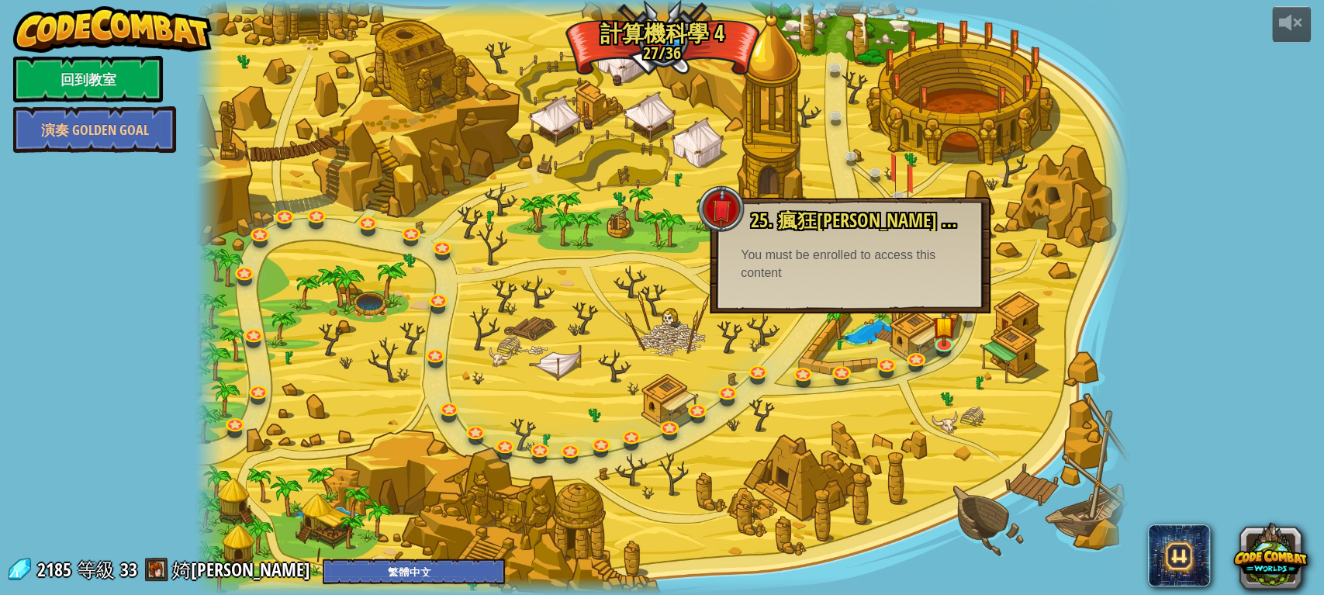
click at [856, 281] on div "You must be enrolled to access this content" at bounding box center [850, 265] width 219 height 36
drag, startPoint x: 810, startPoint y: 296, endPoint x: 803, endPoint y: 330, distance: 34.1
click at [808, 304] on div "25. 瘋狂Maxer 反擊 使用的代碼技巧淘汰最弱的敵人。 You must be enrolled to access this content 進入關卡" at bounding box center [850, 255] width 281 height 116
click at [800, 374] on link at bounding box center [803, 372] width 31 height 31
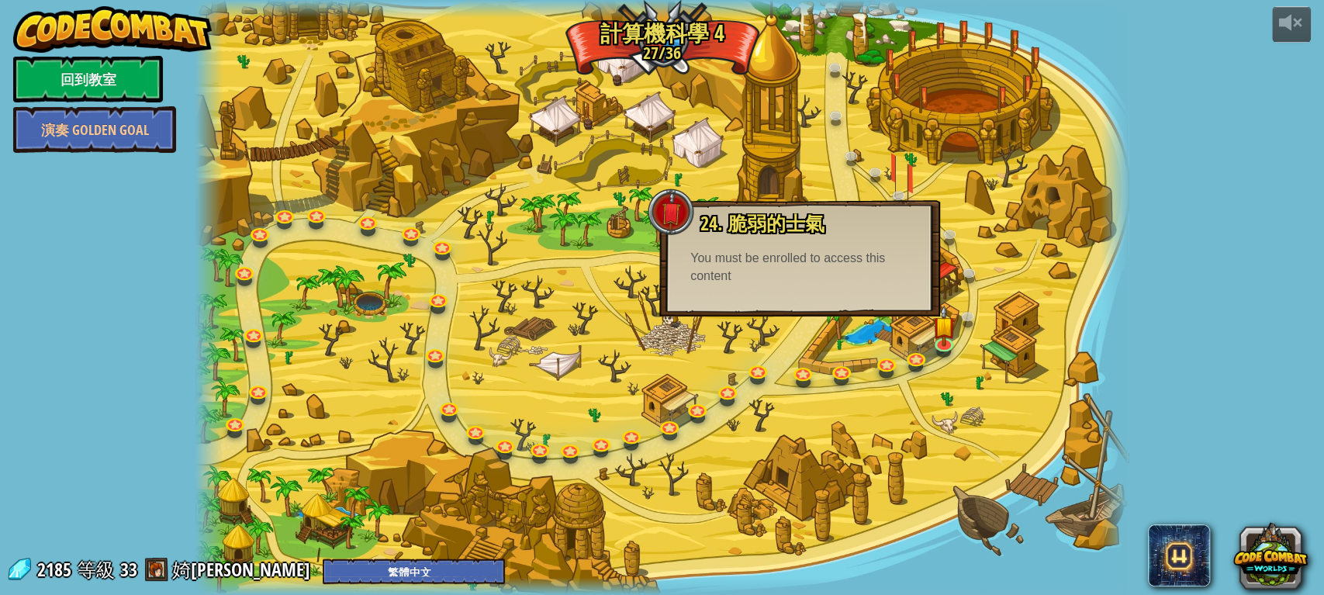
click at [805, 323] on div "37. 首腦會議 (未解鎖) 在雪峰頂上收集寶石和黃金！召喚單位並在首腦會議中與你的朋友戰鬥！ 36. 借刀 (未解鎖) 當你發現一群食人魔和雪人打架的時候，…" at bounding box center [663, 297] width 934 height 595
click at [825, 291] on div "24. 脆弱的士氣 當指揮官倒下之時，敵人將會撤退。 You must be enrolled to access this content 進入關卡" at bounding box center [799, 258] width 281 height 116
click at [761, 368] on link at bounding box center [758, 369] width 31 height 31
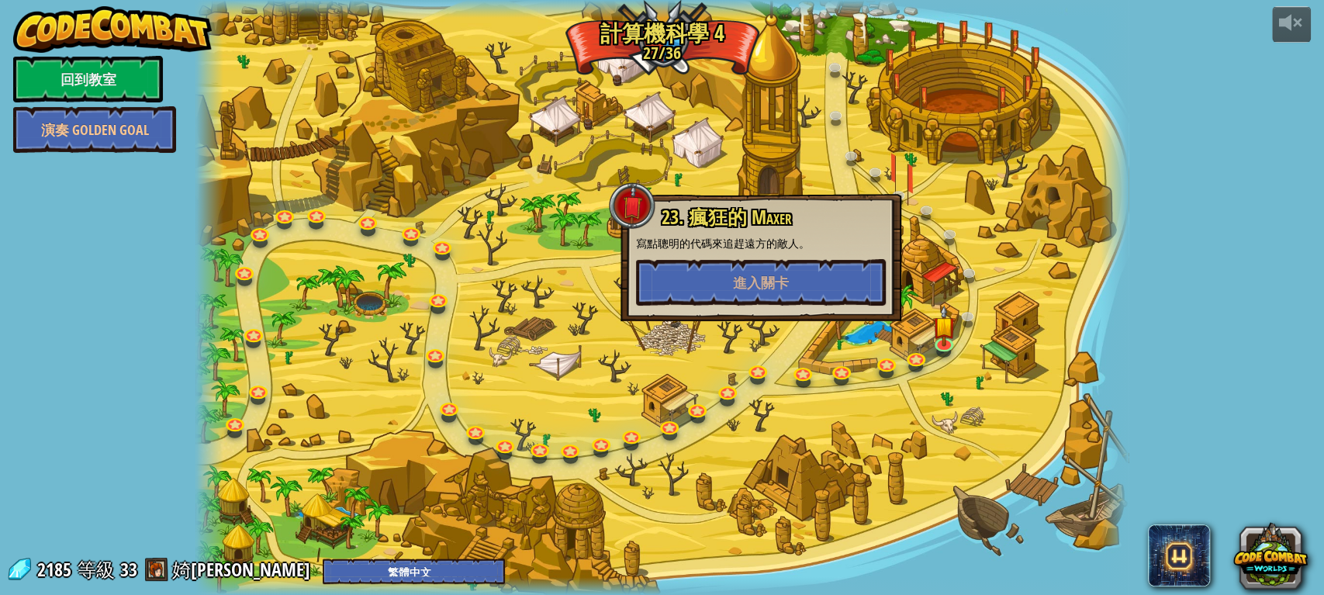
click at [784, 320] on div "23. 瘋狂的 Maxer 寫點聰明的代碼來追趕遠方的敵人。 進入關卡" at bounding box center [761, 257] width 281 height 127
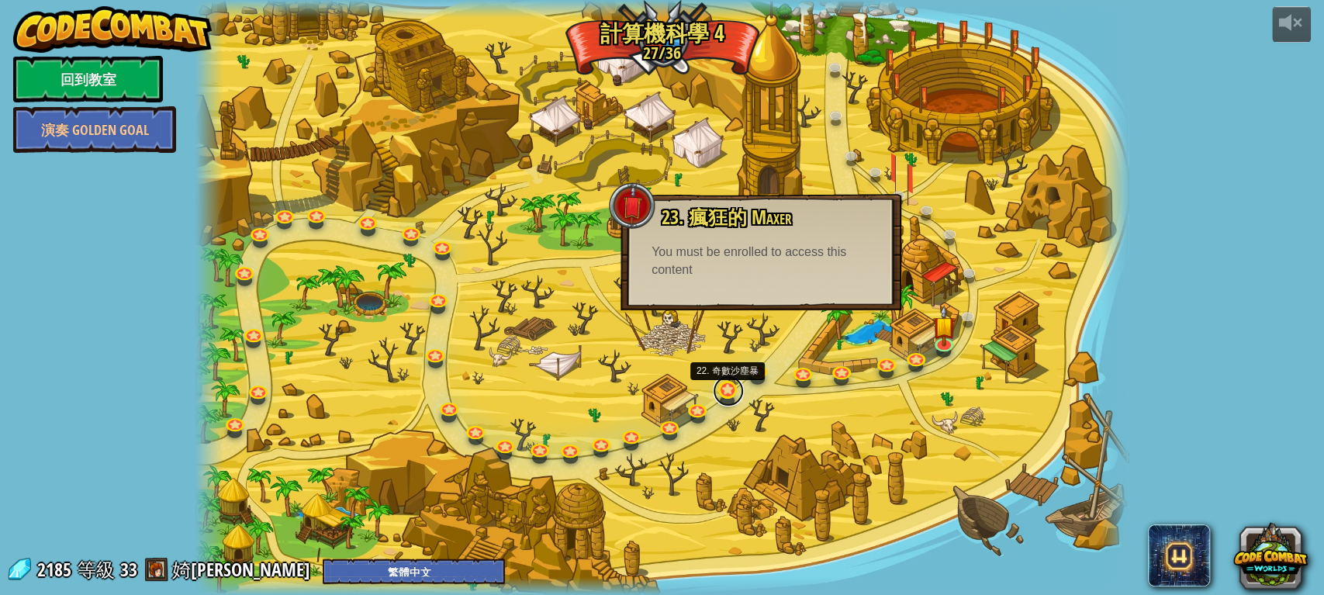
click at [726, 393] on link at bounding box center [728, 390] width 31 height 31
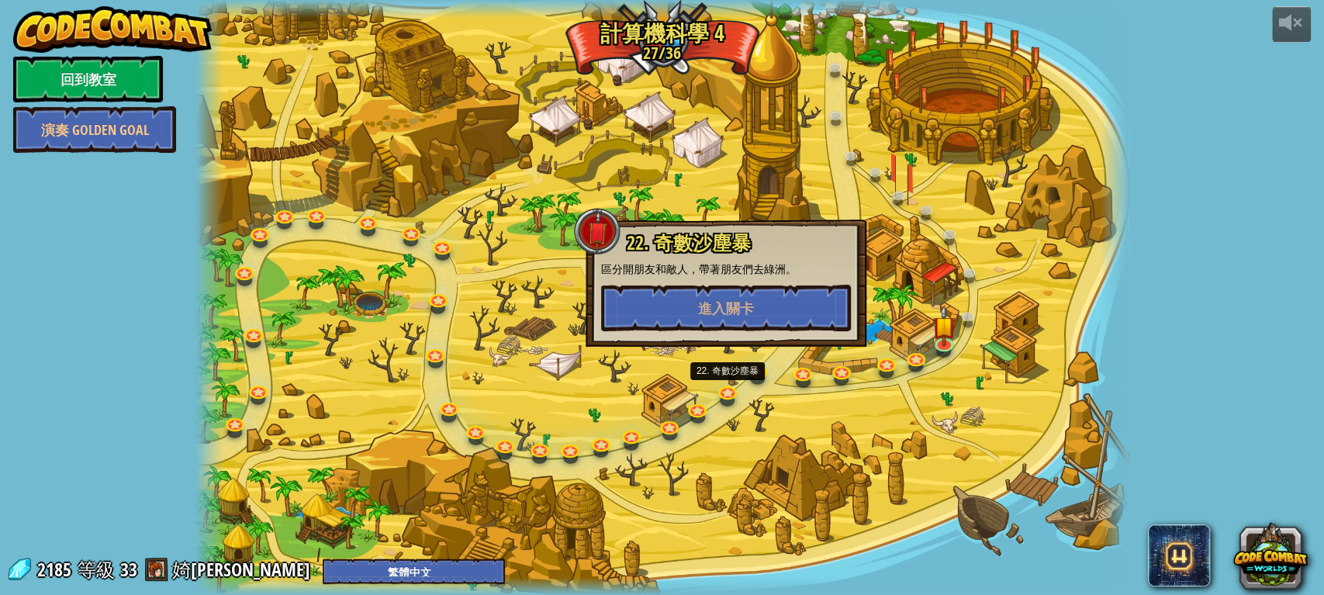
drag, startPoint x: 749, startPoint y: 281, endPoint x: 746, endPoint y: 303, distance: 22.6
click at [749, 282] on div "22. 奇數沙塵暴 區分開朋友和敵人，帶著朋友們去綠洲。 進入關卡" at bounding box center [726, 282] width 250 height 99
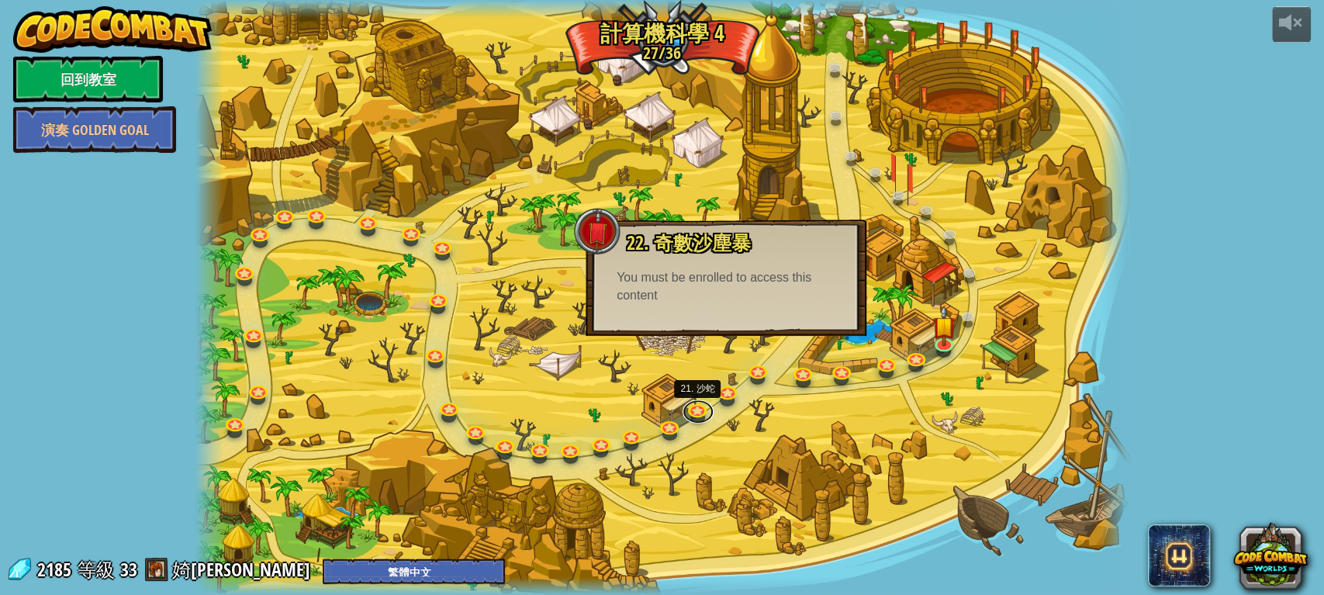
drag, startPoint x: 694, startPoint y: 414, endPoint x: 694, endPoint y: 393, distance: 21.7
click at [693, 414] on link at bounding box center [698, 411] width 31 height 23
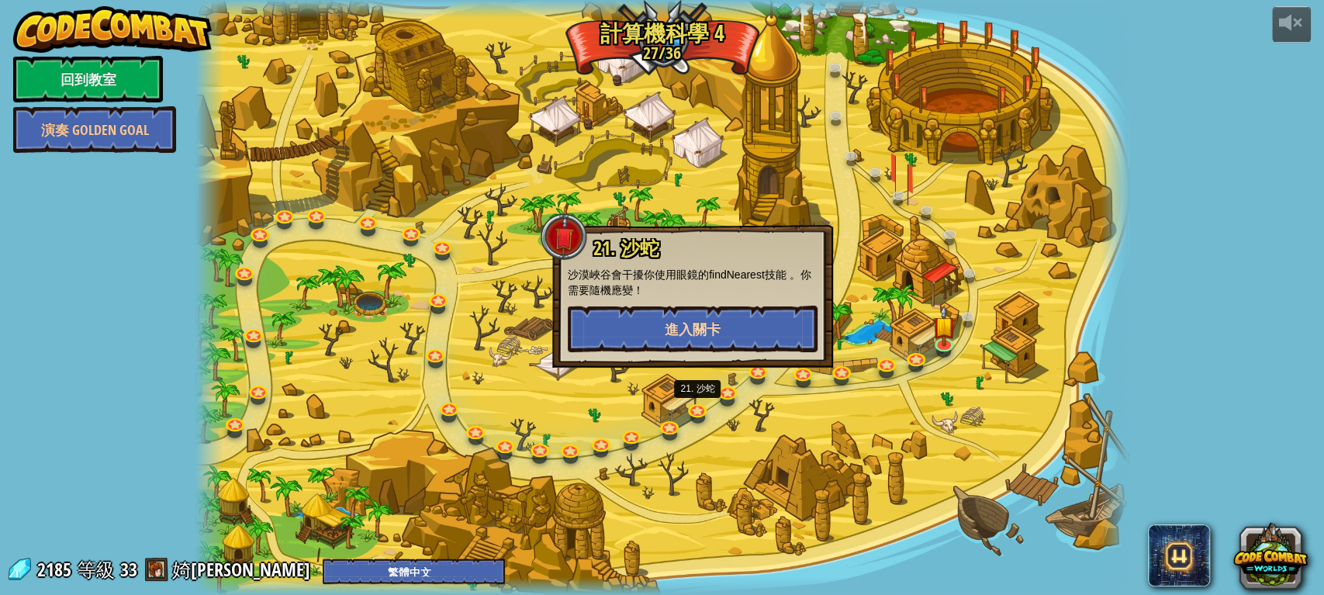
click at [698, 321] on div "21. 沙蛇 沙漠峽谷會干擾你使用眼鏡的findNearest技能 。你需要隨機應變！ 進入關卡" at bounding box center [692, 296] width 281 height 143
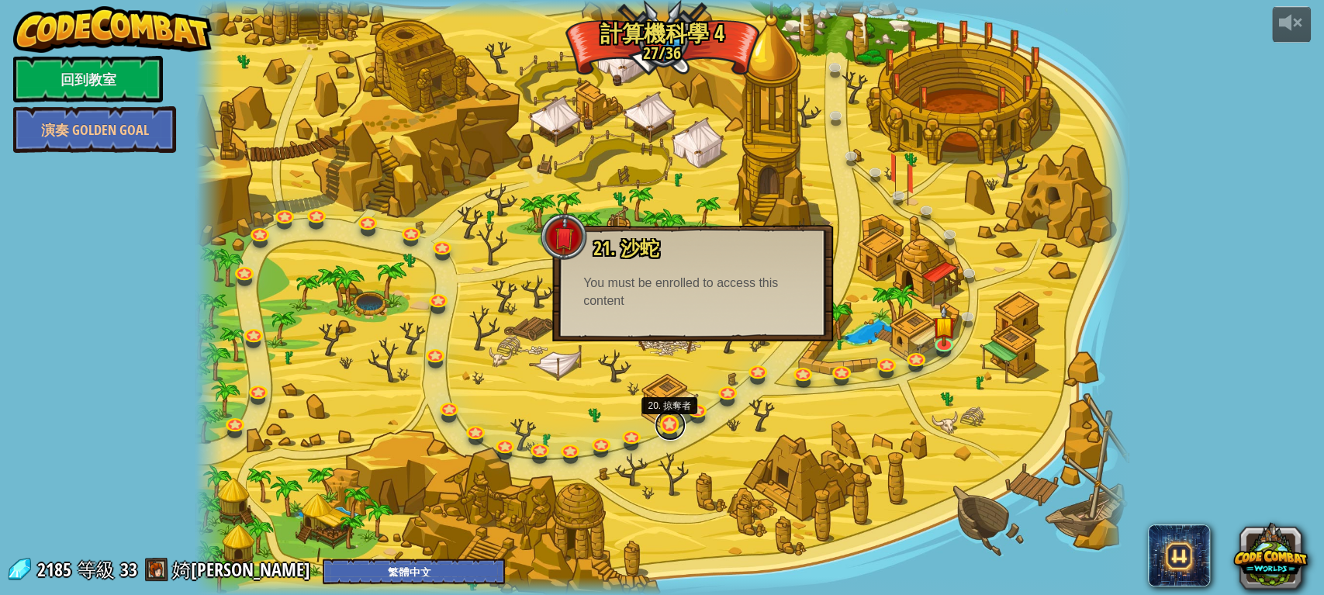
click at [666, 421] on link at bounding box center [670, 425] width 31 height 31
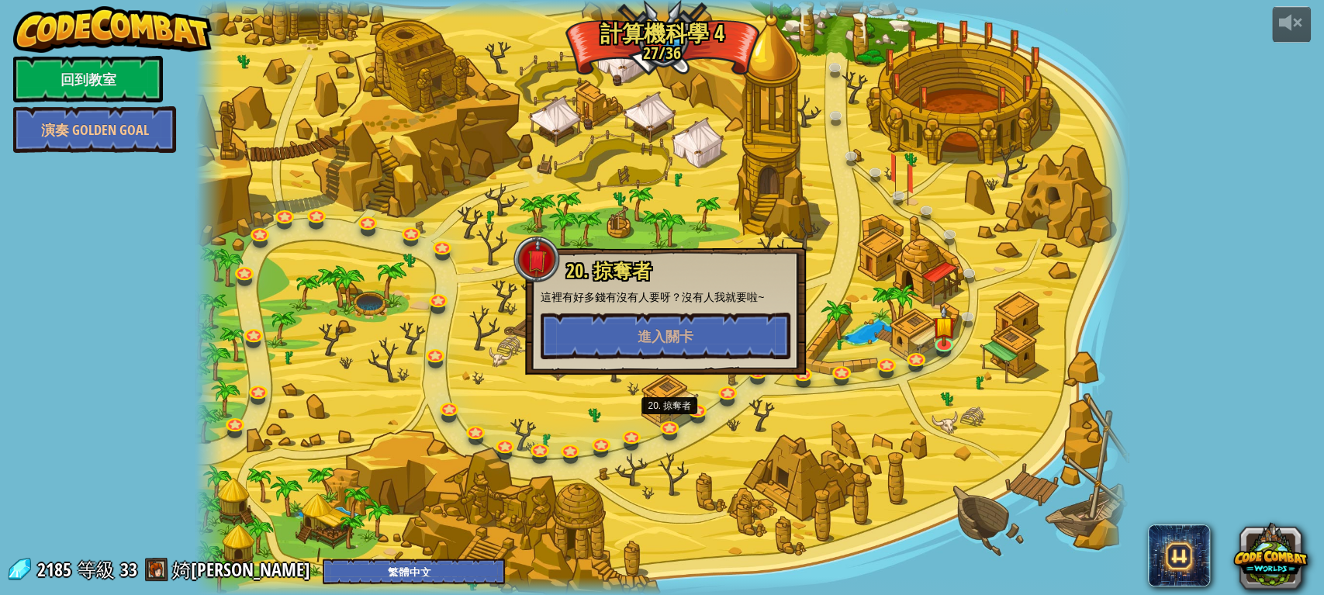
click at [661, 340] on div "20. 掠奪者 這裡有好多錢有沒有人要呀？沒有人我就要啦~ 進入關卡" at bounding box center [665, 310] width 281 height 127
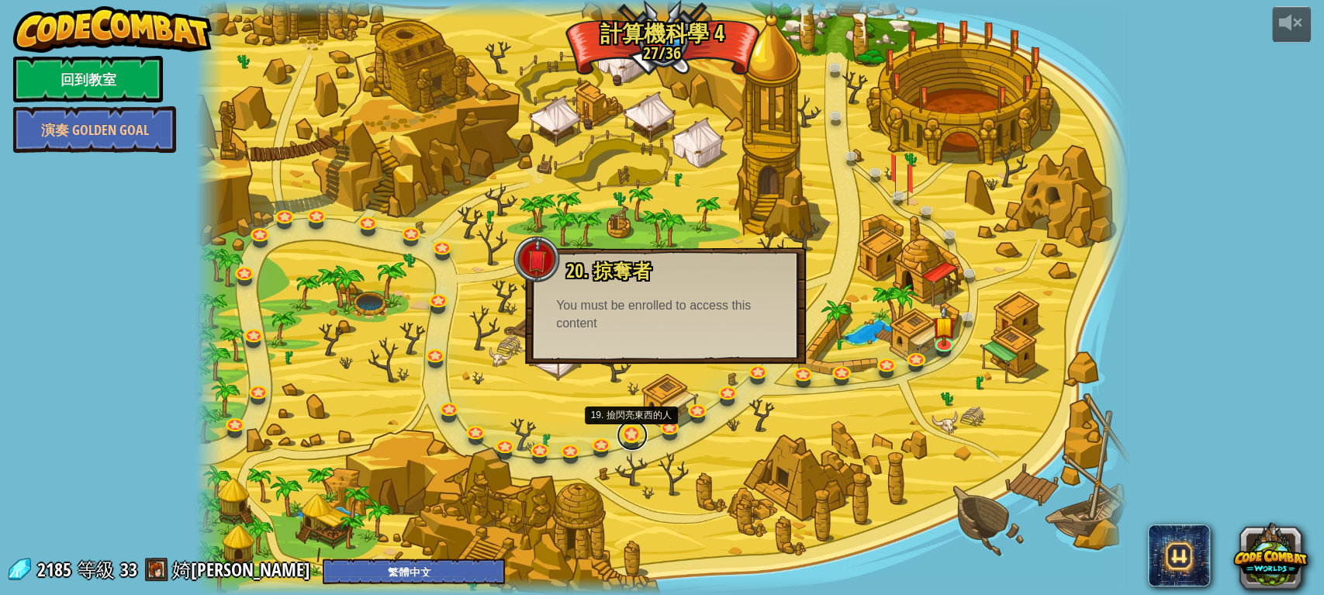
click at [632, 441] on link at bounding box center [632, 435] width 31 height 31
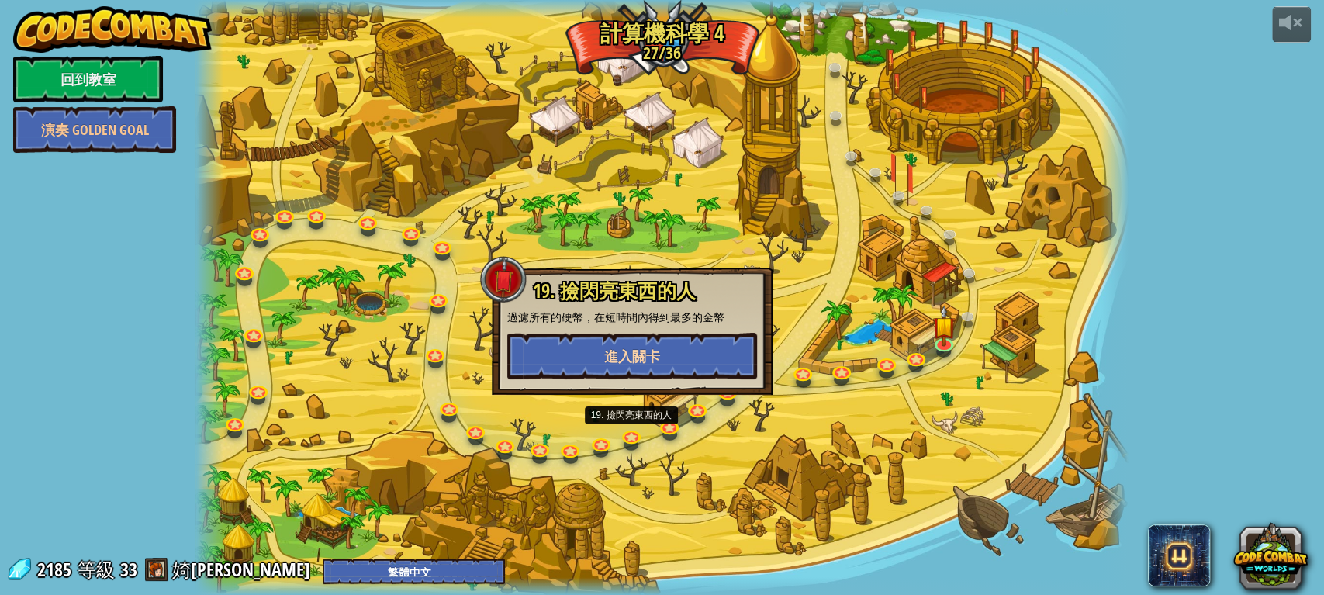
click at [636, 367] on div "19. 撿閃亮東西的人 過濾所有的硬幣，在短時間內得到最多的金幣 進入關卡" at bounding box center [632, 331] width 281 height 127
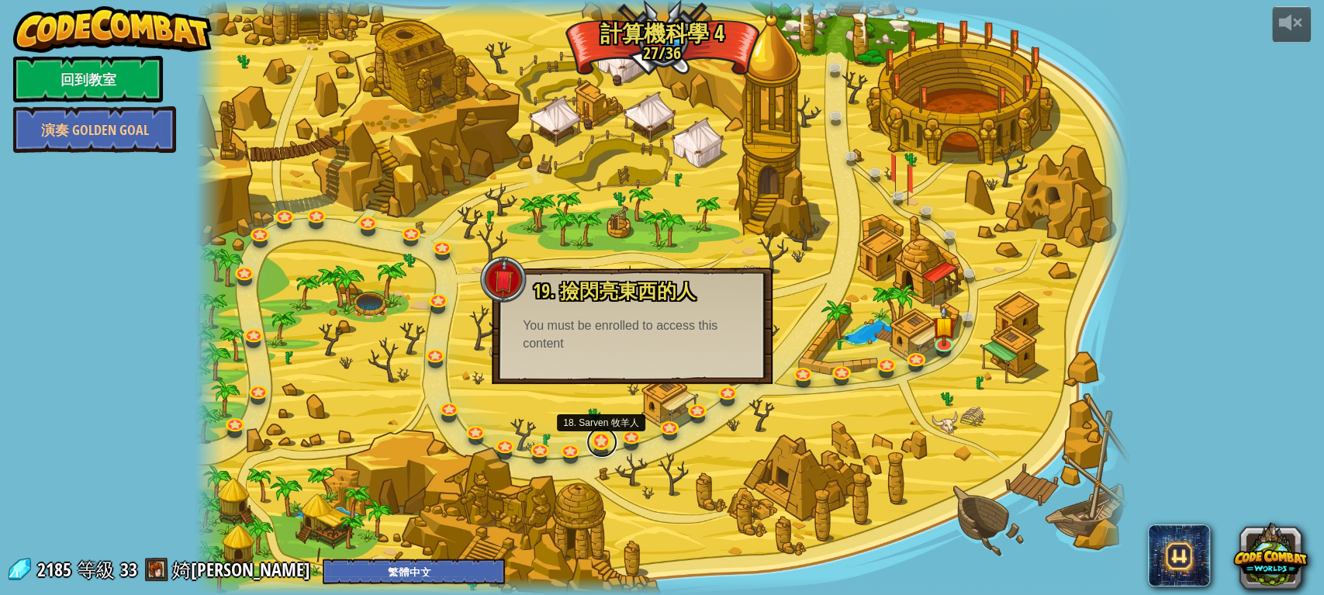
click at [598, 447] on link at bounding box center [602, 442] width 31 height 31
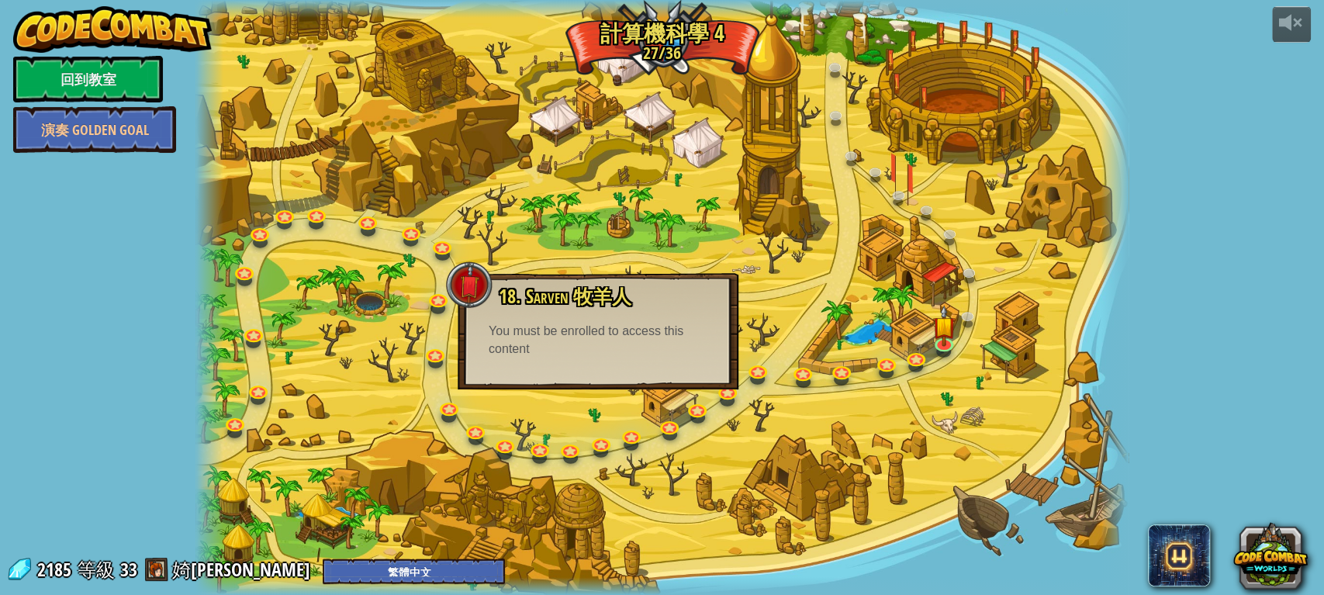
drag, startPoint x: 627, startPoint y: 365, endPoint x: 581, endPoint y: 428, distance: 78.4
click at [627, 365] on div "18. Sarven 牧羊人 從食人魔手中保護綠洲。 You must be enrolled to access this content 進入關卡" at bounding box center [598, 331] width 281 height 116
click at [566, 451] on link at bounding box center [570, 448] width 31 height 31
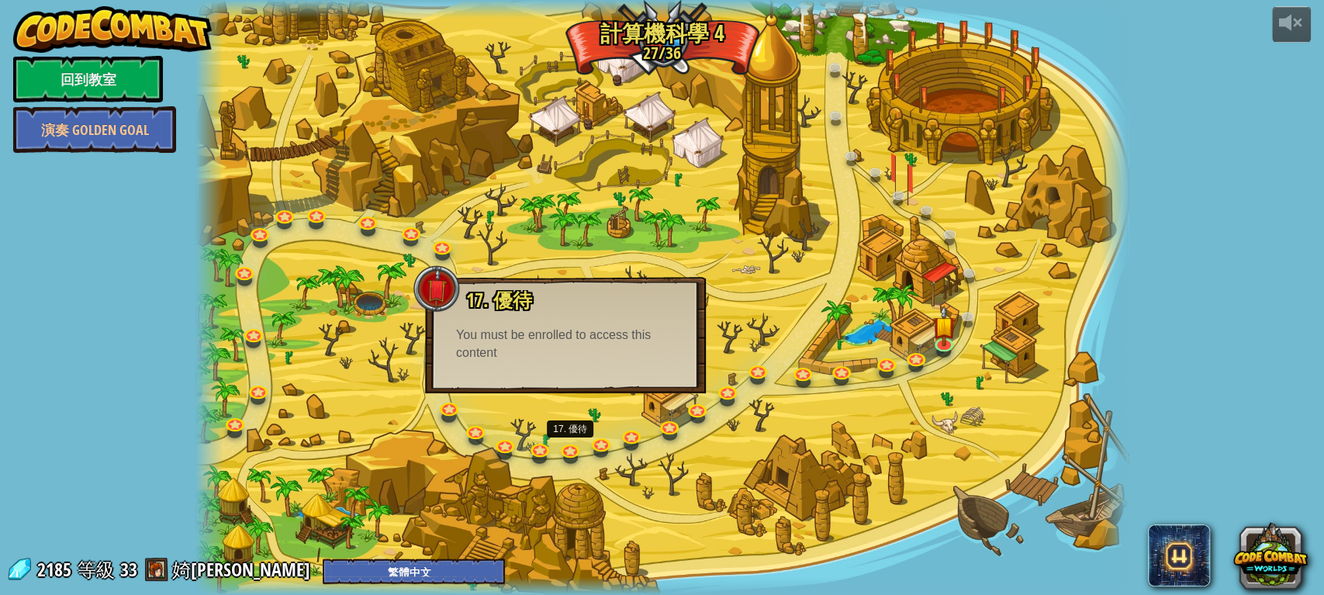
drag, startPoint x: 603, startPoint y: 365, endPoint x: 574, endPoint y: 401, distance: 46.4
click at [603, 365] on div "17. 優待 先瞄準最危險的敵人，以增加你存活的機率 You must be enrolled to access this content 進入關卡" at bounding box center [565, 335] width 281 height 116
click at [479, 431] on link at bounding box center [476, 429] width 31 height 31
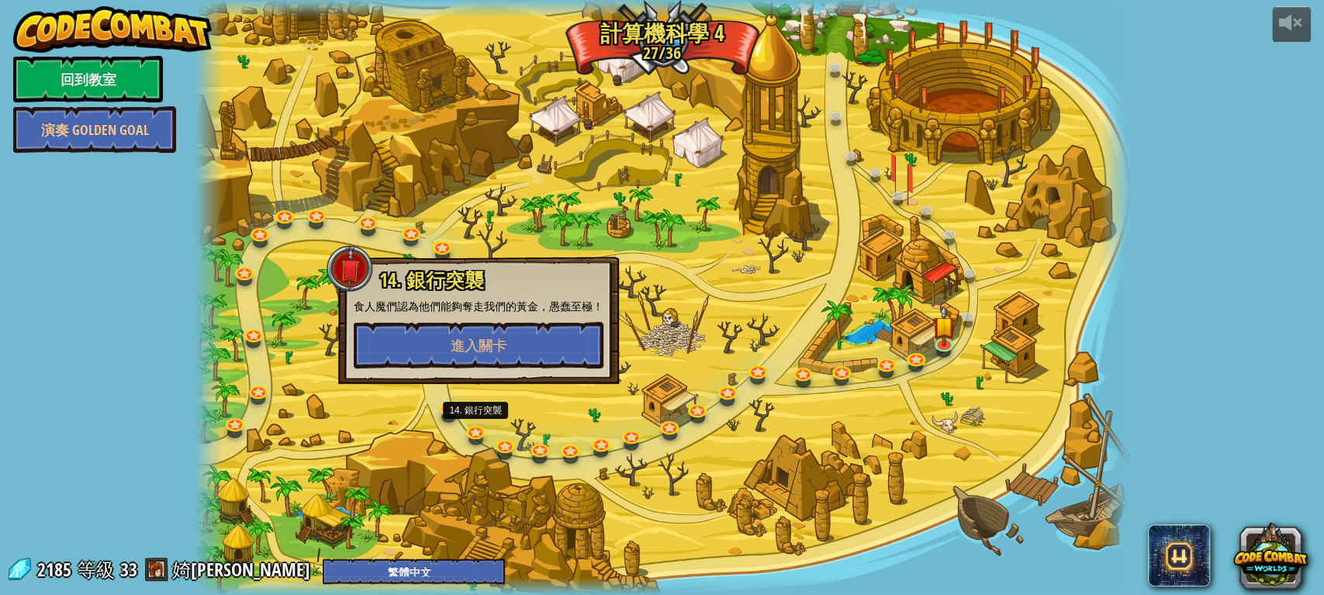
click at [503, 375] on div "37. 首腦會議 (未解鎖) 在雪峰頂上收集寶石和黃金！召喚單位並在首腦會議中與你的朋友戰鬥！ 36. 借刀 (未解鎖) 當你發現一群食人魔和雪人打架的時候，…" at bounding box center [663, 297] width 934 height 595
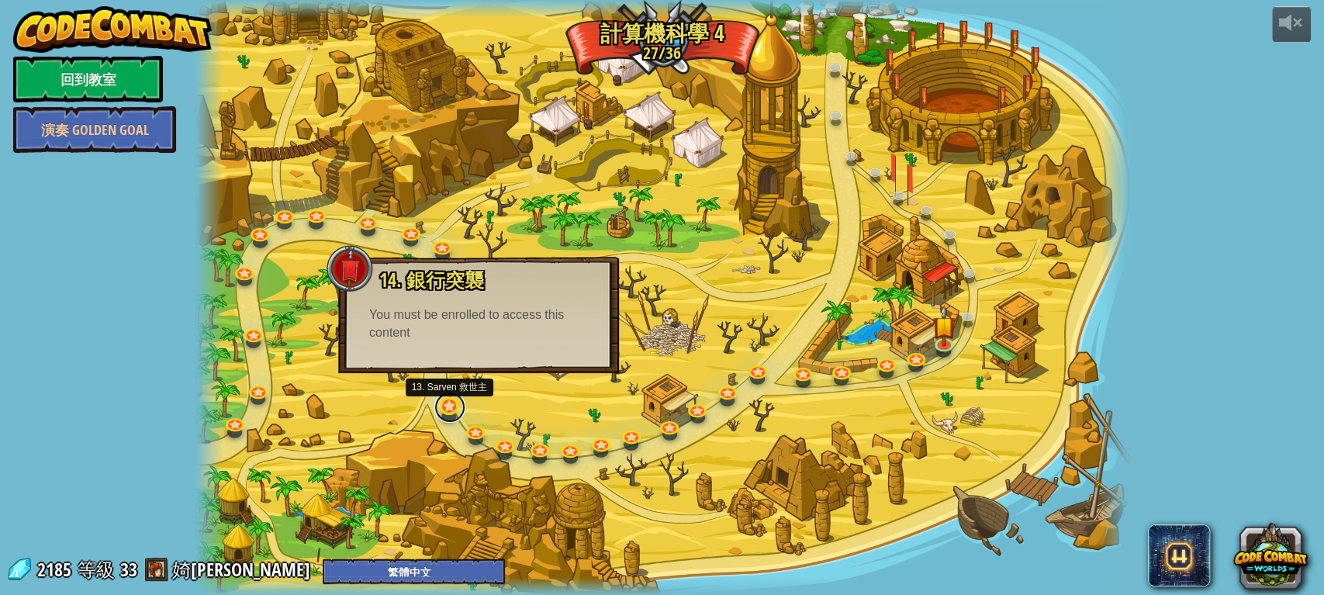
click at [451, 408] on link at bounding box center [449, 407] width 31 height 31
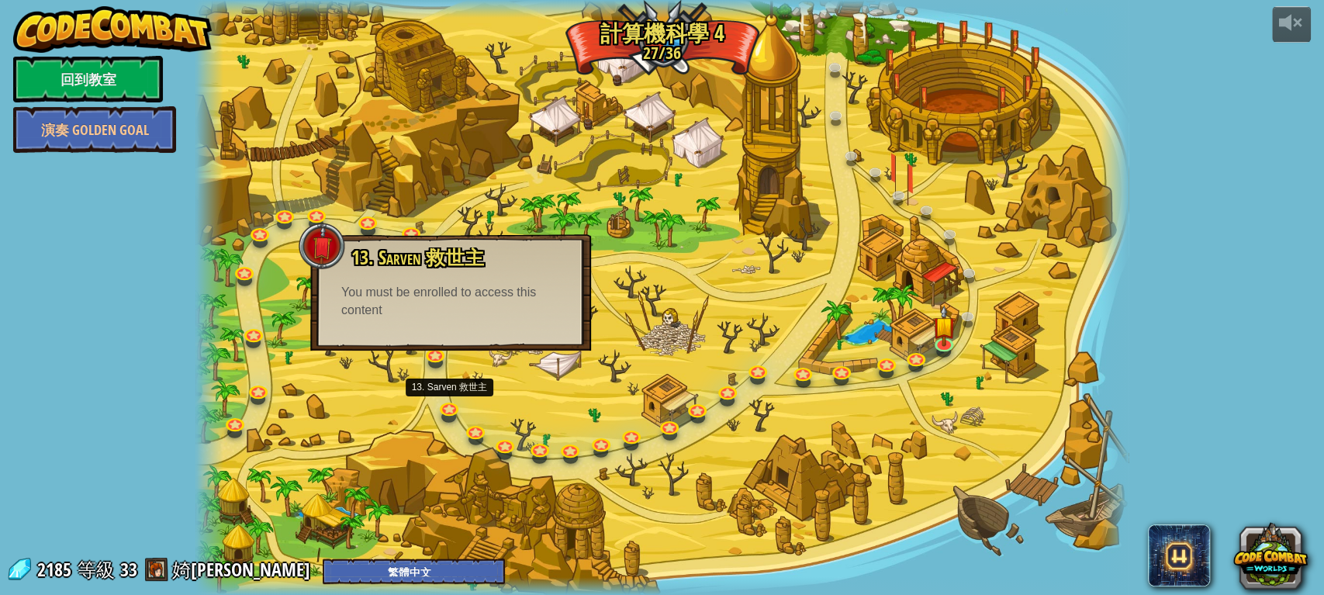
click at [455, 332] on div "13. Sarven 救世主 使用數組把你的朋友帶到家，讓你的敵人遠離。 You must be enrolled to access this conten…" at bounding box center [450, 292] width 281 height 116
click at [504, 441] on link at bounding box center [505, 444] width 31 height 31
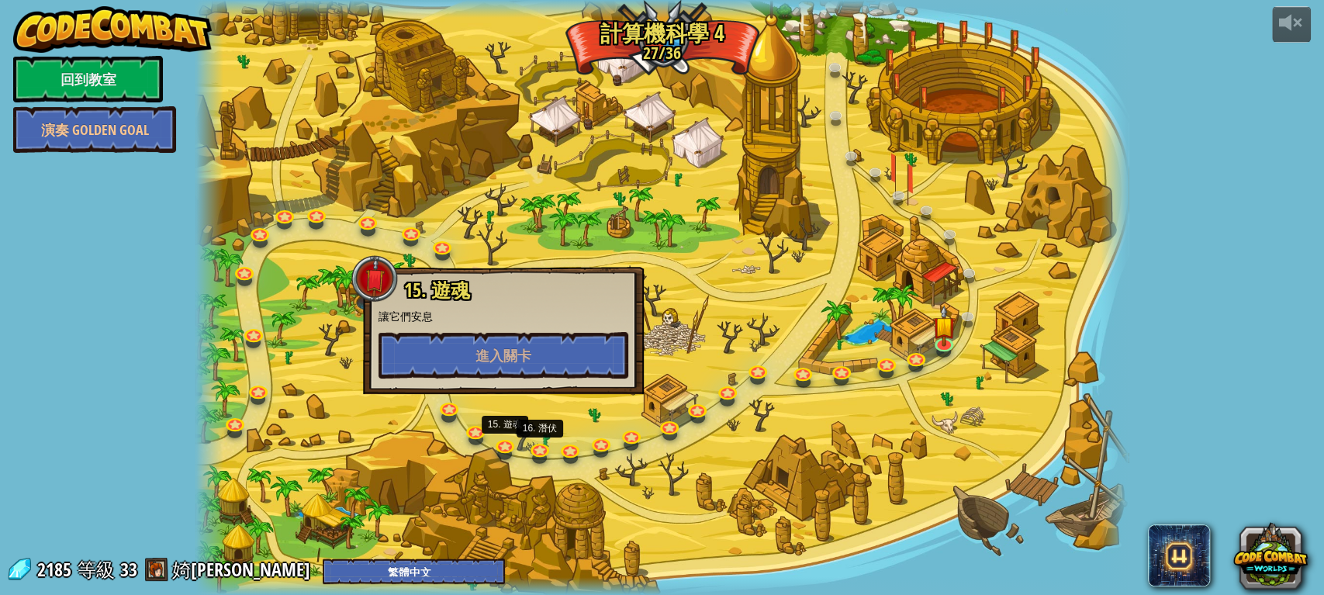
click at [540, 332] on div at bounding box center [504, 332] width 250 height 0
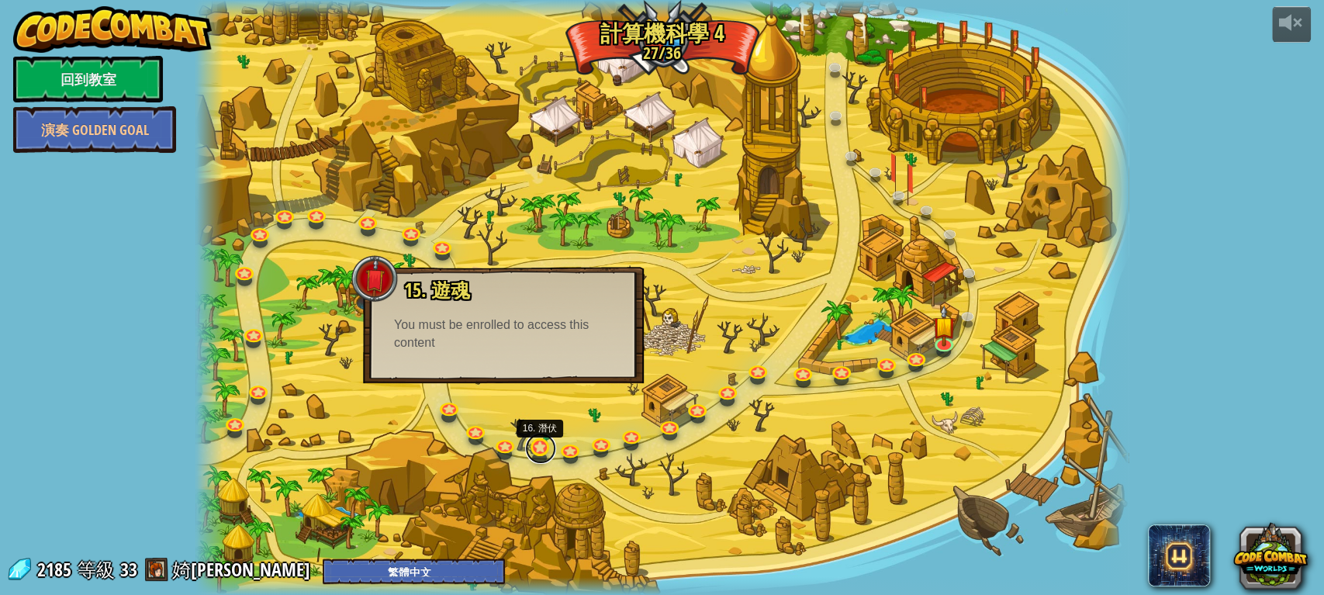
click at [536, 445] on link at bounding box center [540, 448] width 31 height 31
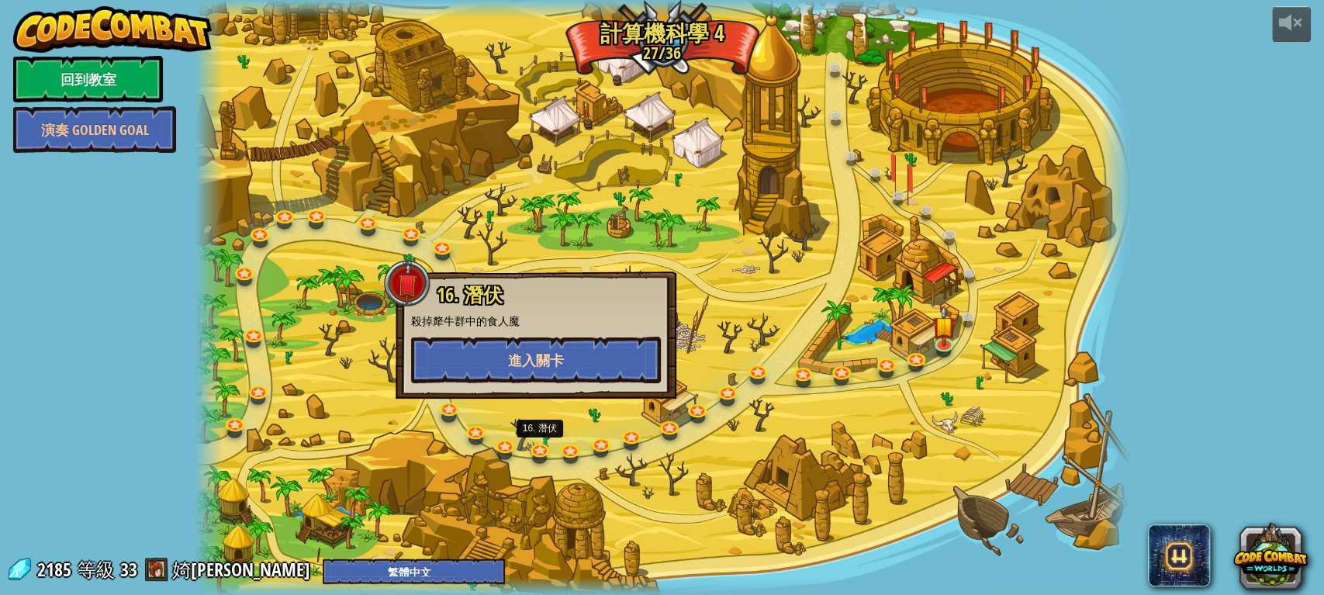
click at [563, 374] on div "16. 潛伏 殺掉犛牛群中的食人魔 進入關卡" at bounding box center [536, 335] width 281 height 127
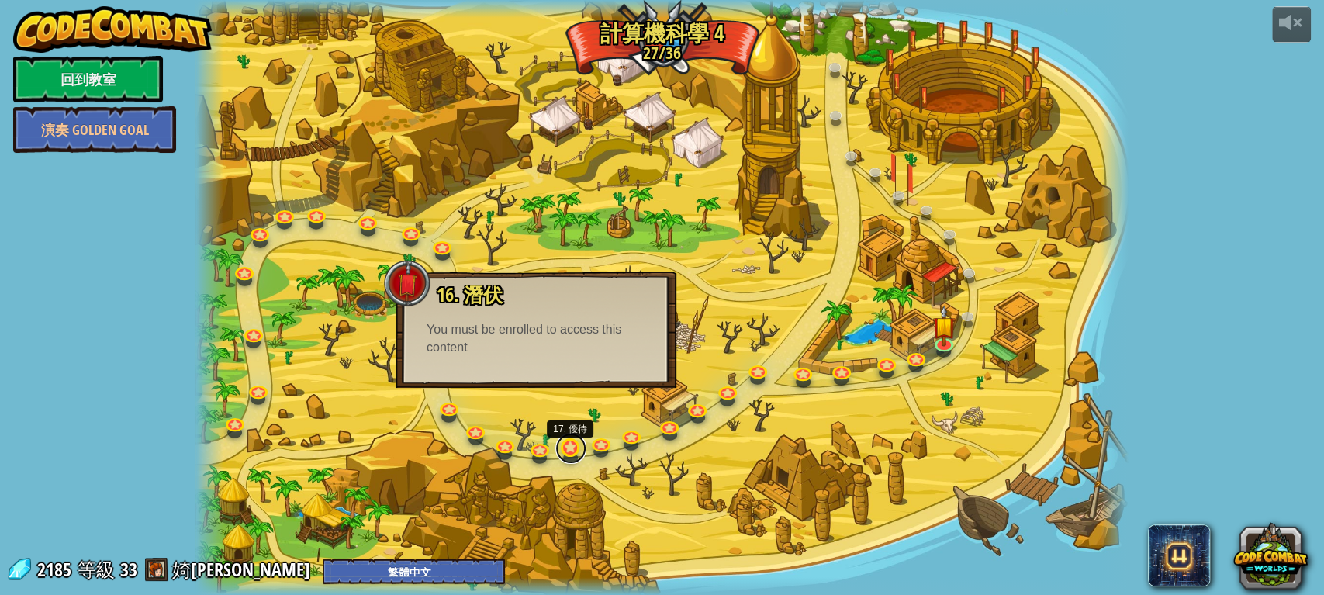
click at [569, 456] on link at bounding box center [570, 448] width 31 height 31
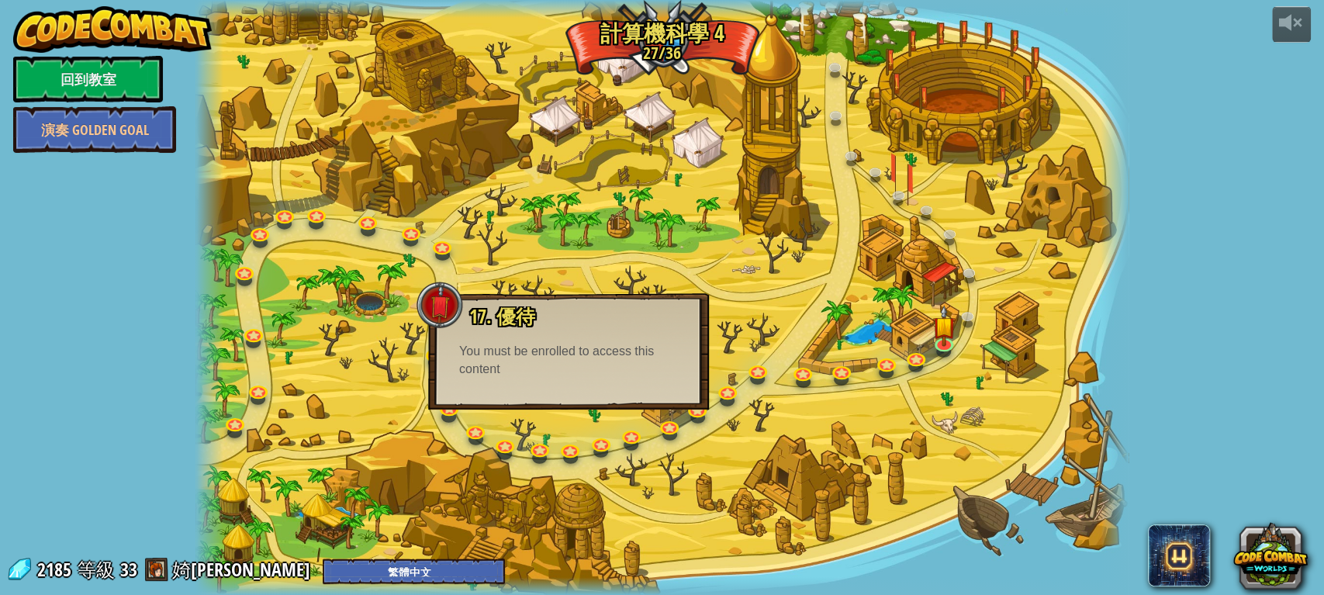
click at [592, 376] on div "You must be enrolled to access this content" at bounding box center [568, 361] width 219 height 36
click at [596, 443] on link at bounding box center [602, 442] width 31 height 31
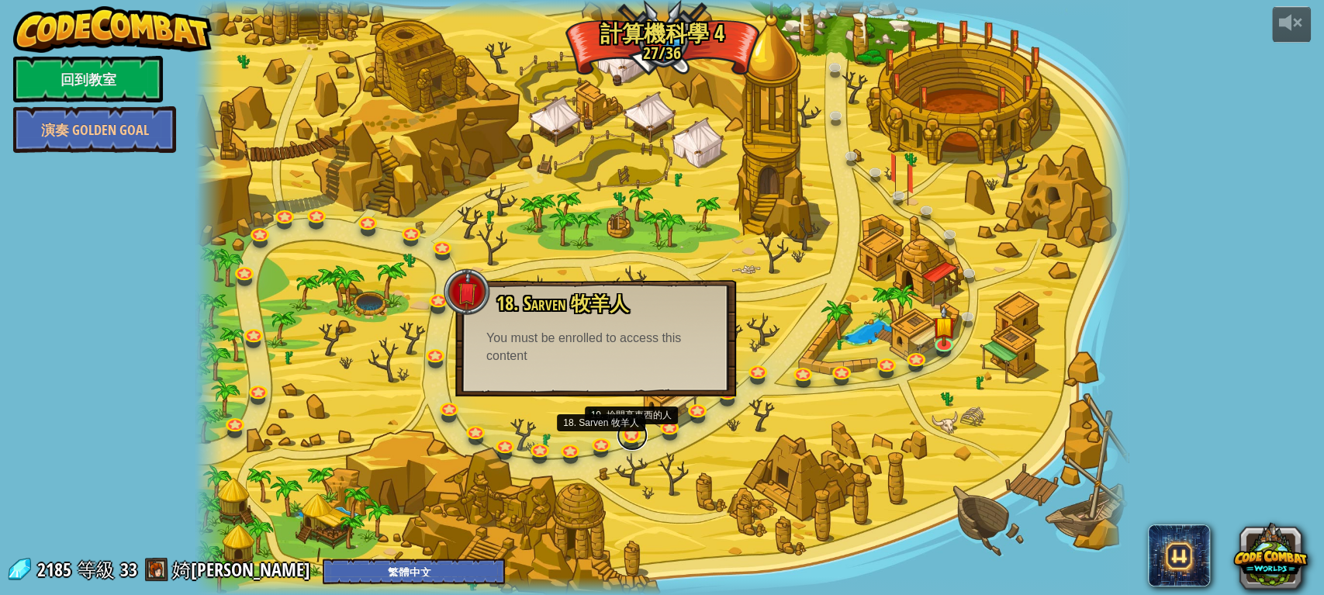
click at [629, 438] on link at bounding box center [632, 435] width 31 height 31
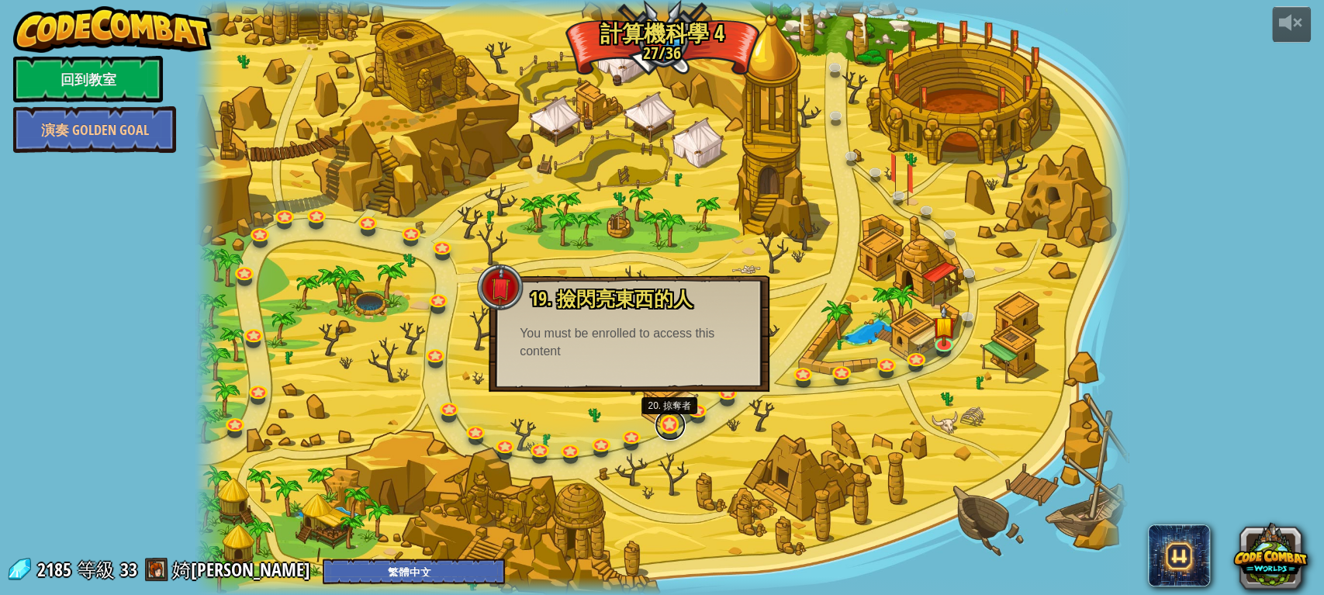
click at [661, 432] on link at bounding box center [670, 425] width 31 height 31
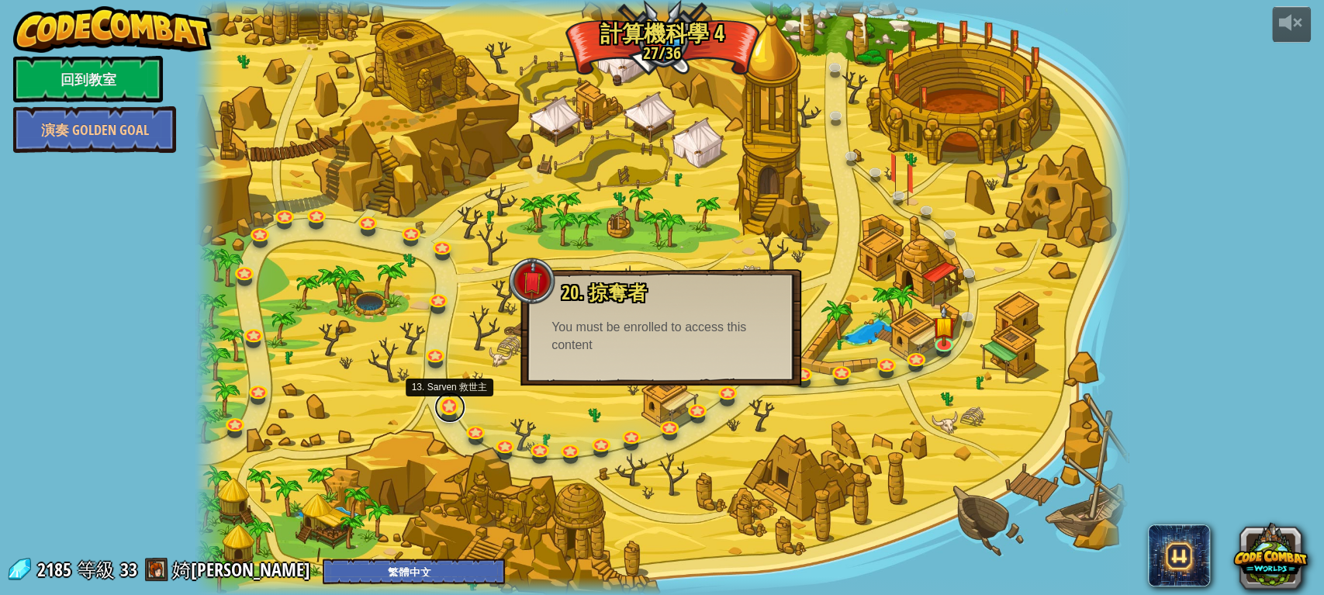
click at [457, 416] on link at bounding box center [449, 407] width 31 height 31
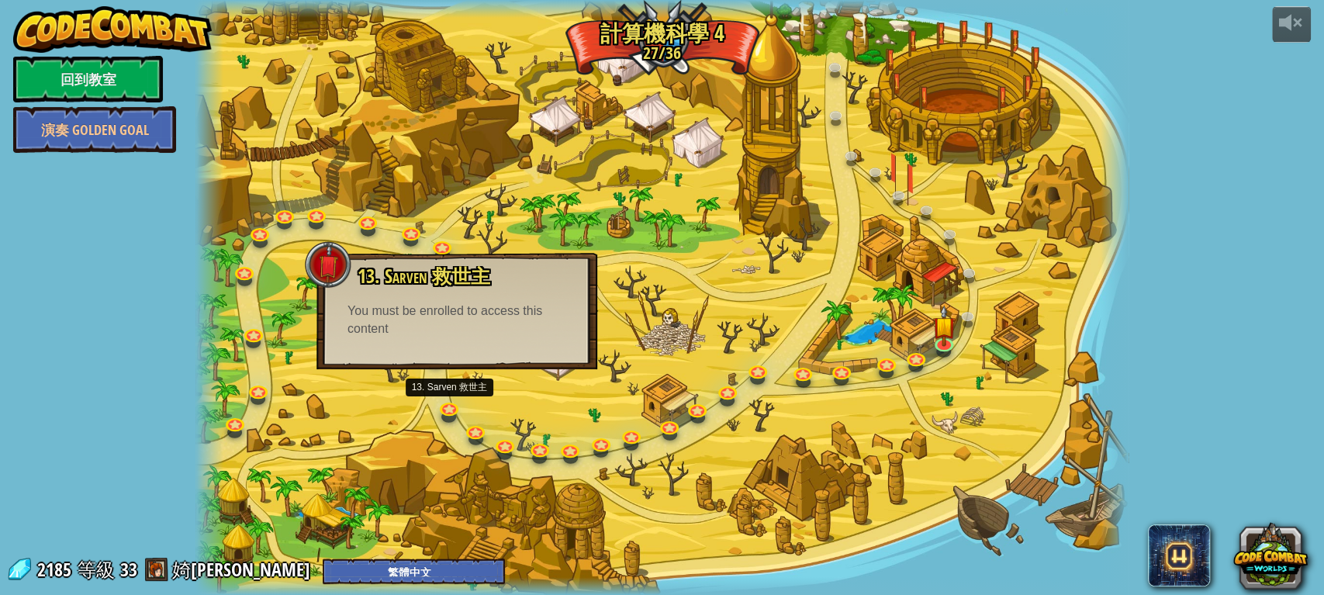
click at [441, 364] on div "13. Sarven 救世主 使用數組把你的朋友帶到家，讓你的敵人遠離。 You must be enrolled to access this conten…" at bounding box center [457, 311] width 281 height 116
click at [449, 407] on link at bounding box center [449, 407] width 31 height 31
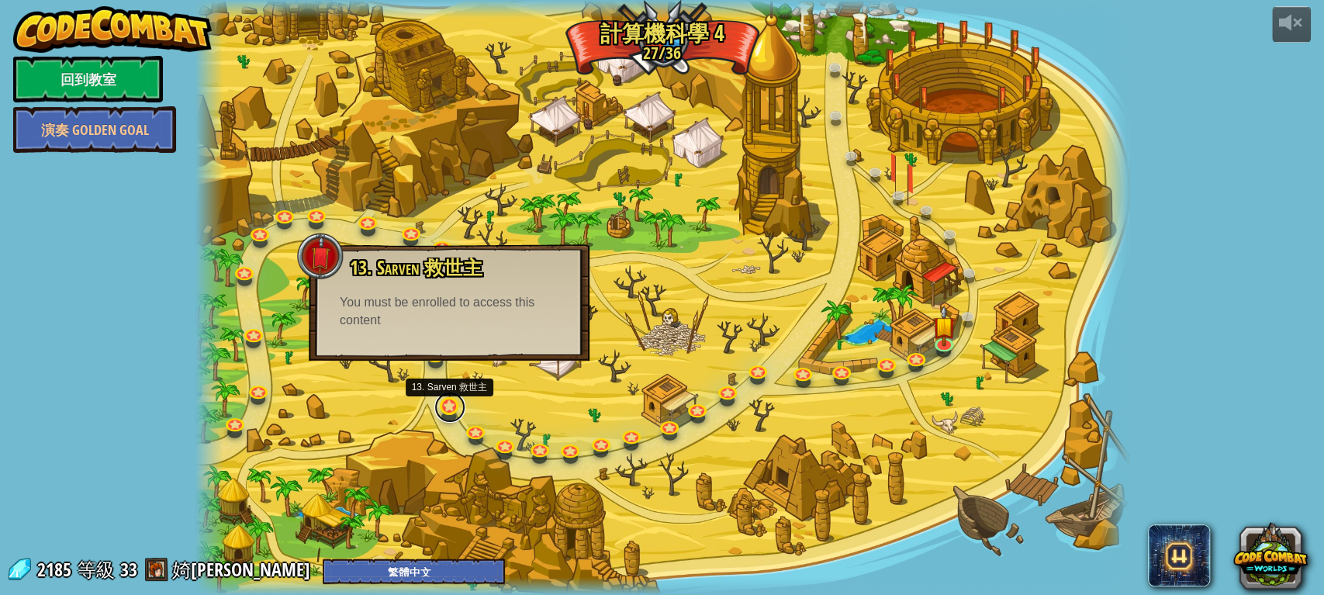
click at [455, 410] on link at bounding box center [449, 407] width 31 height 31
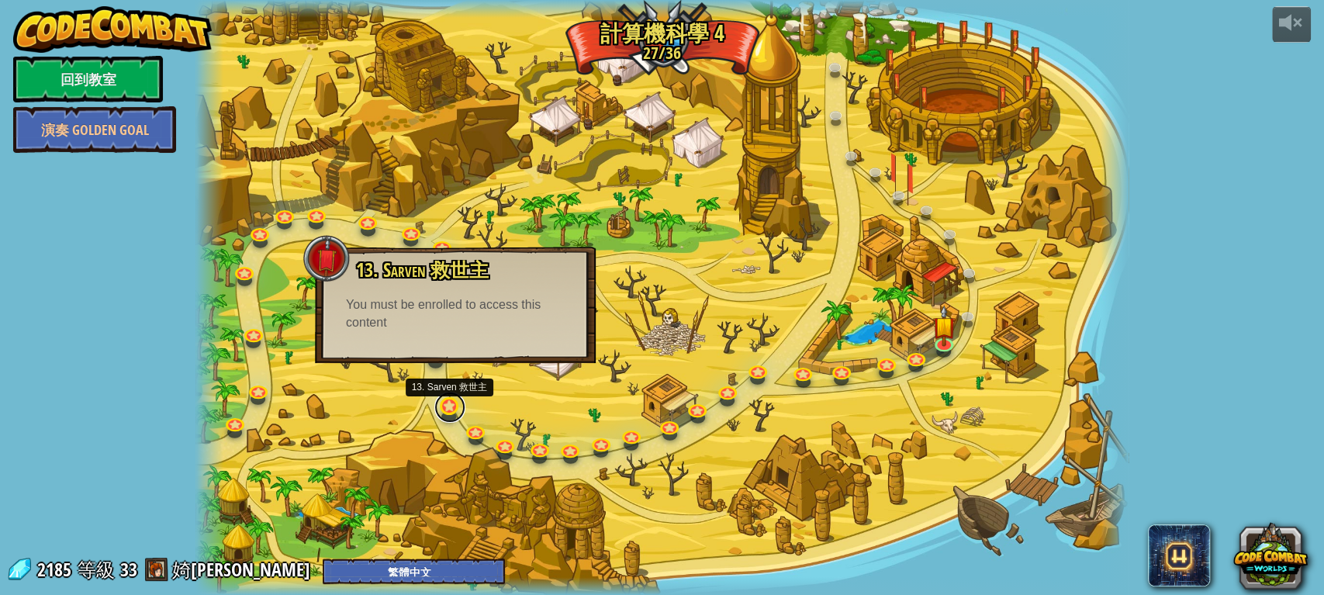
click at [455, 410] on link at bounding box center [449, 407] width 31 height 31
click at [452, 406] on link at bounding box center [449, 407] width 31 height 31
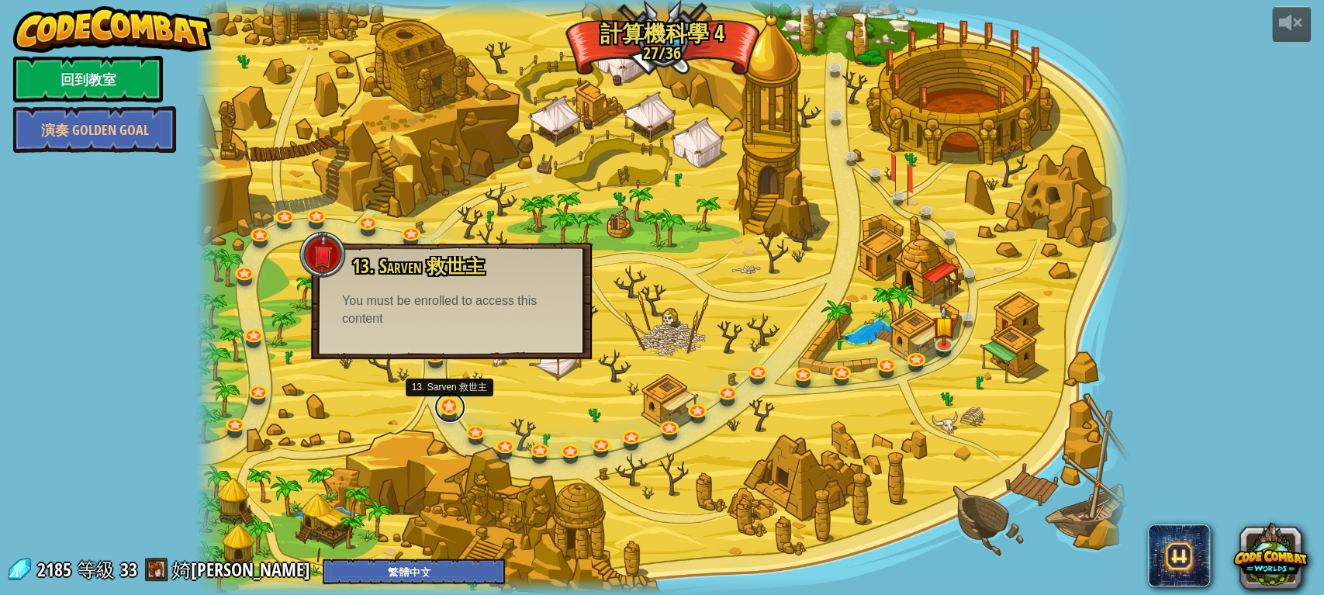
click at [449, 403] on link at bounding box center [449, 407] width 31 height 31
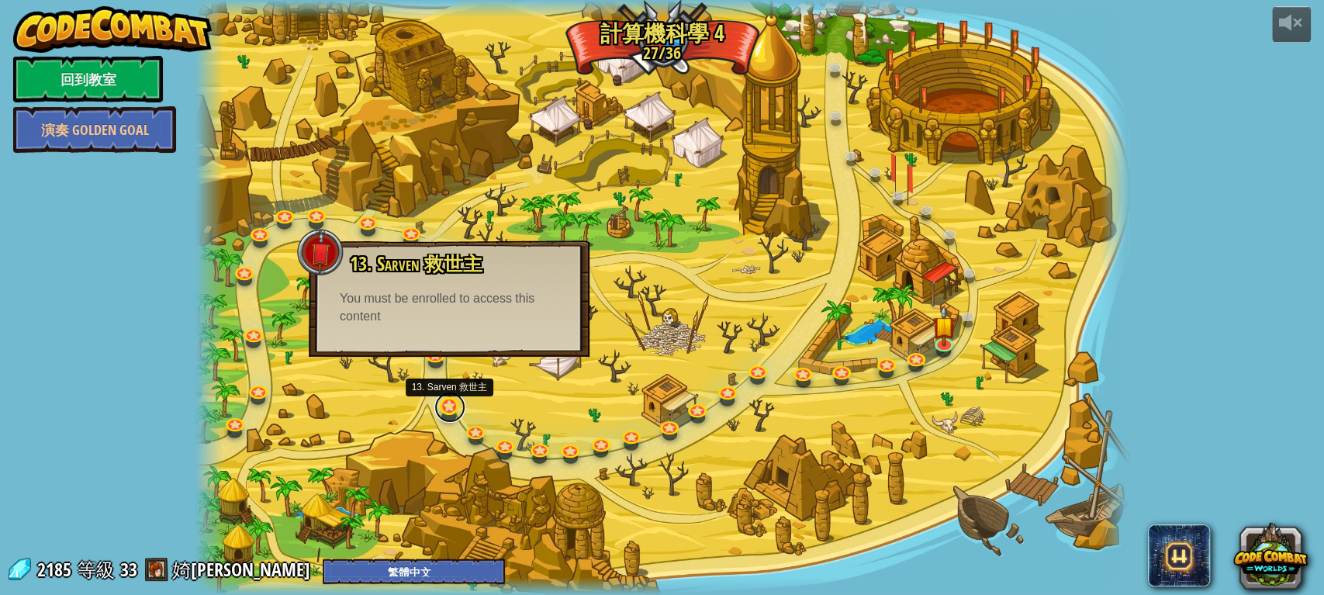
click at [447, 400] on link at bounding box center [449, 407] width 31 height 31
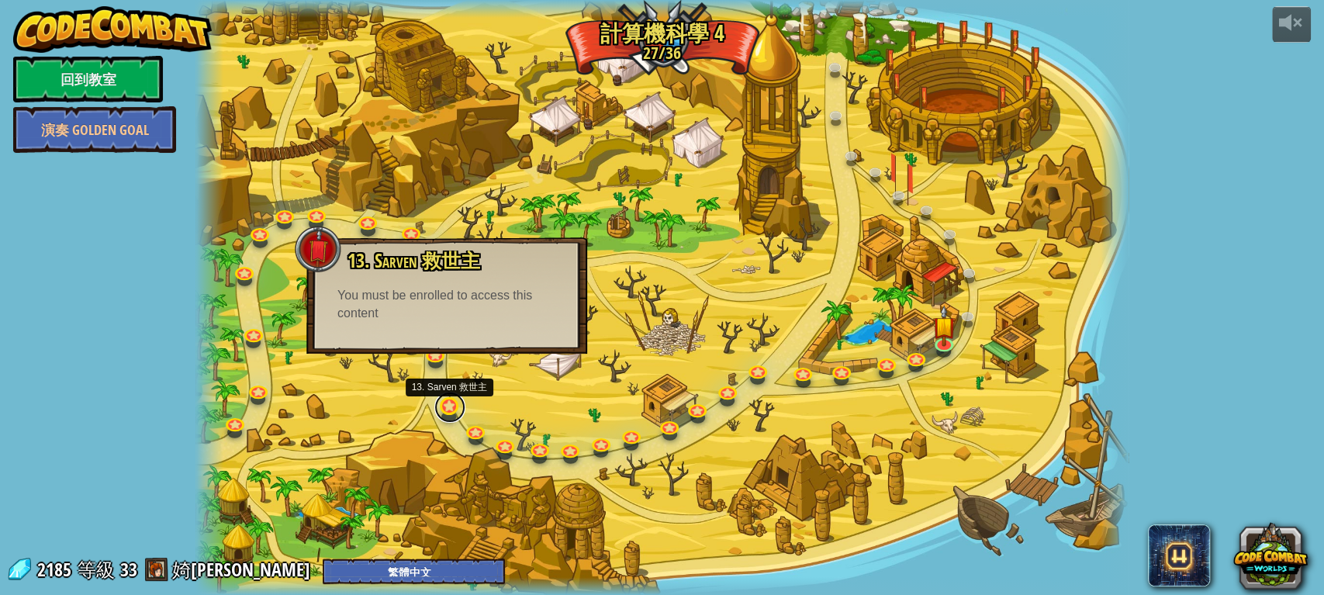
click at [446, 396] on link at bounding box center [449, 407] width 31 height 31
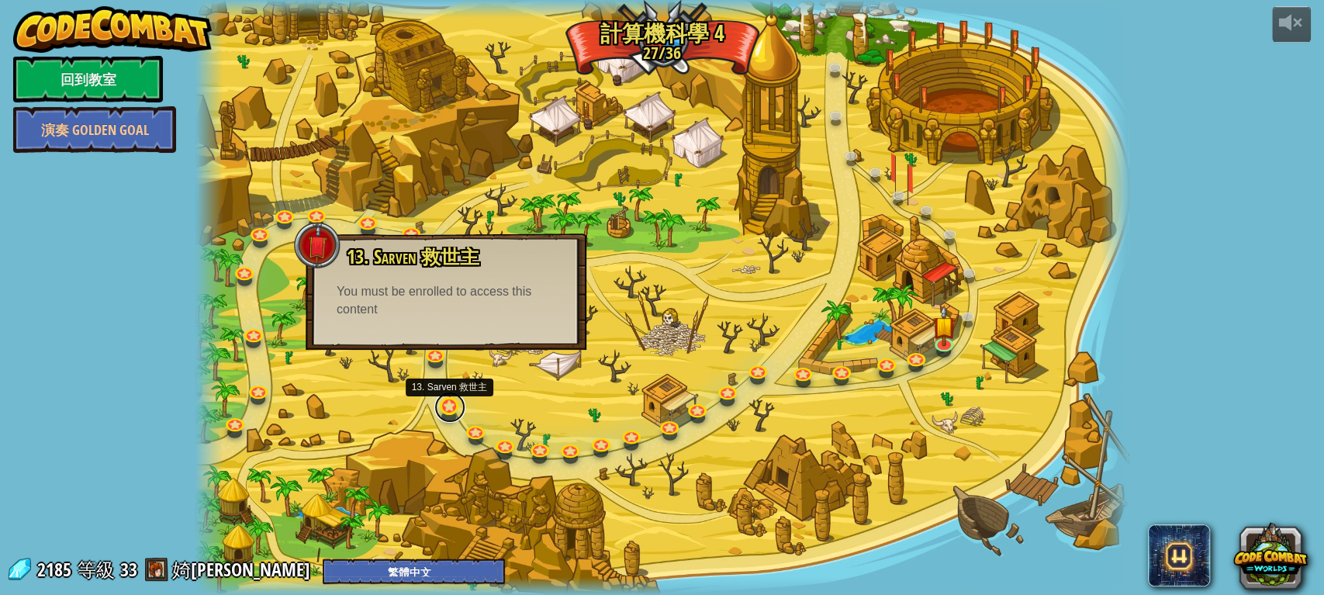
click at [446, 396] on link at bounding box center [449, 407] width 31 height 31
click at [445, 395] on div at bounding box center [663, 297] width 934 height 595
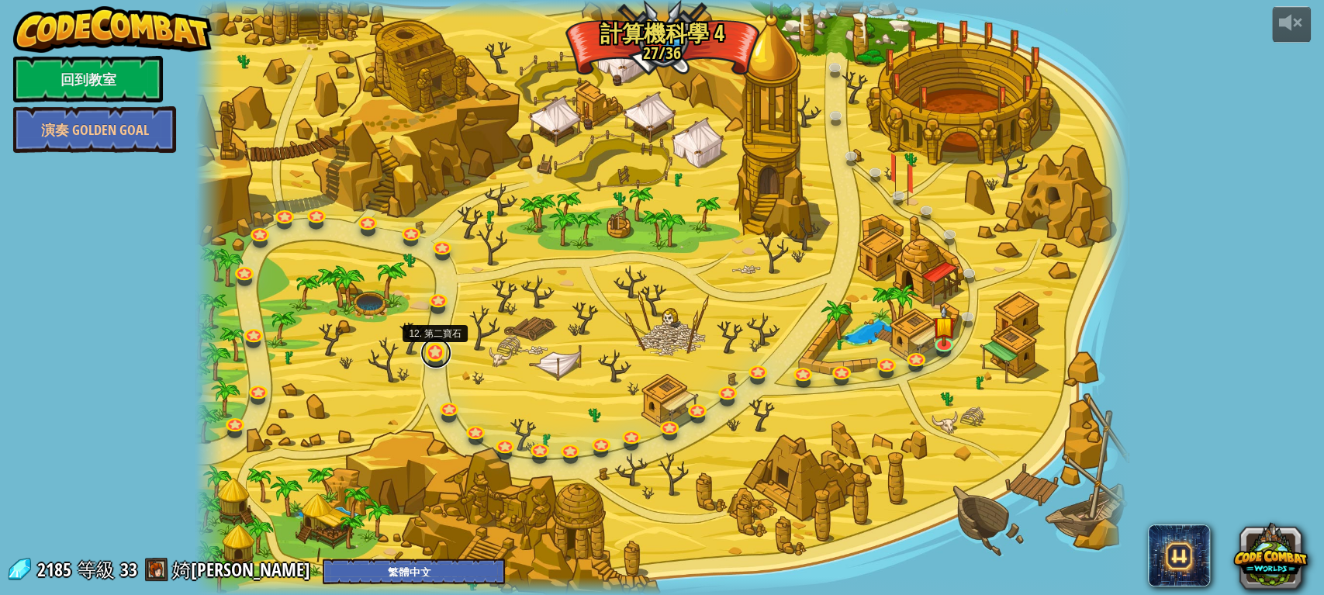
click at [434, 358] on link at bounding box center [435, 352] width 31 height 31
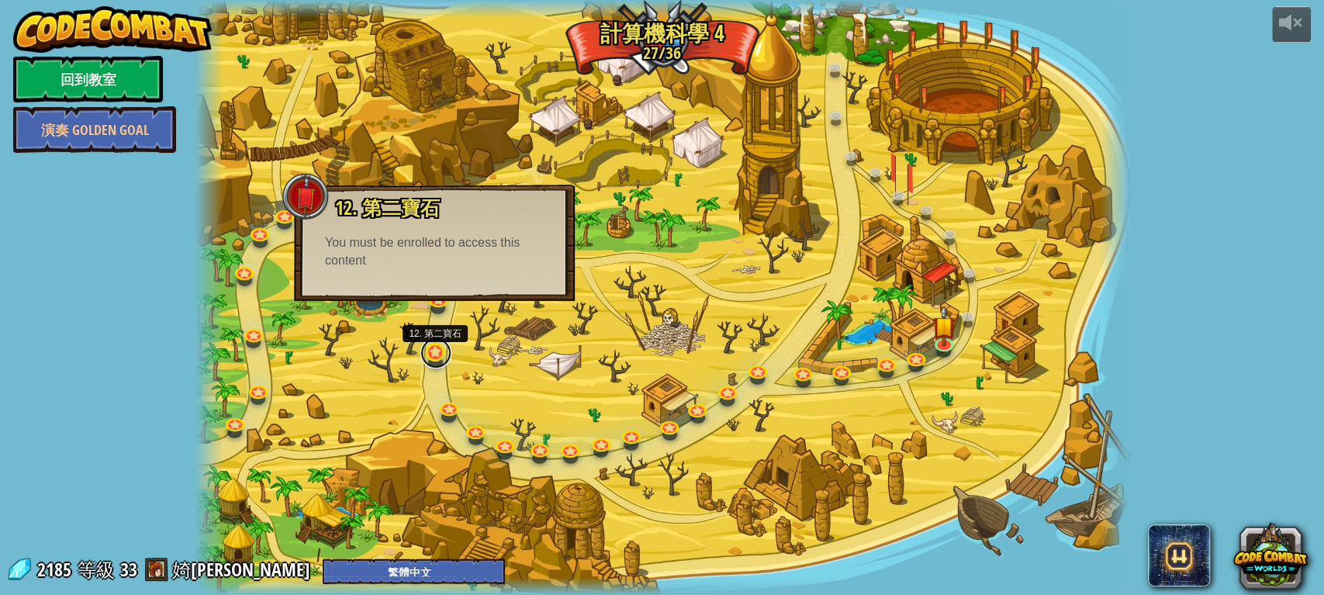
click at [434, 347] on link at bounding box center [435, 352] width 31 height 31
click at [442, 303] on link at bounding box center [439, 297] width 31 height 31
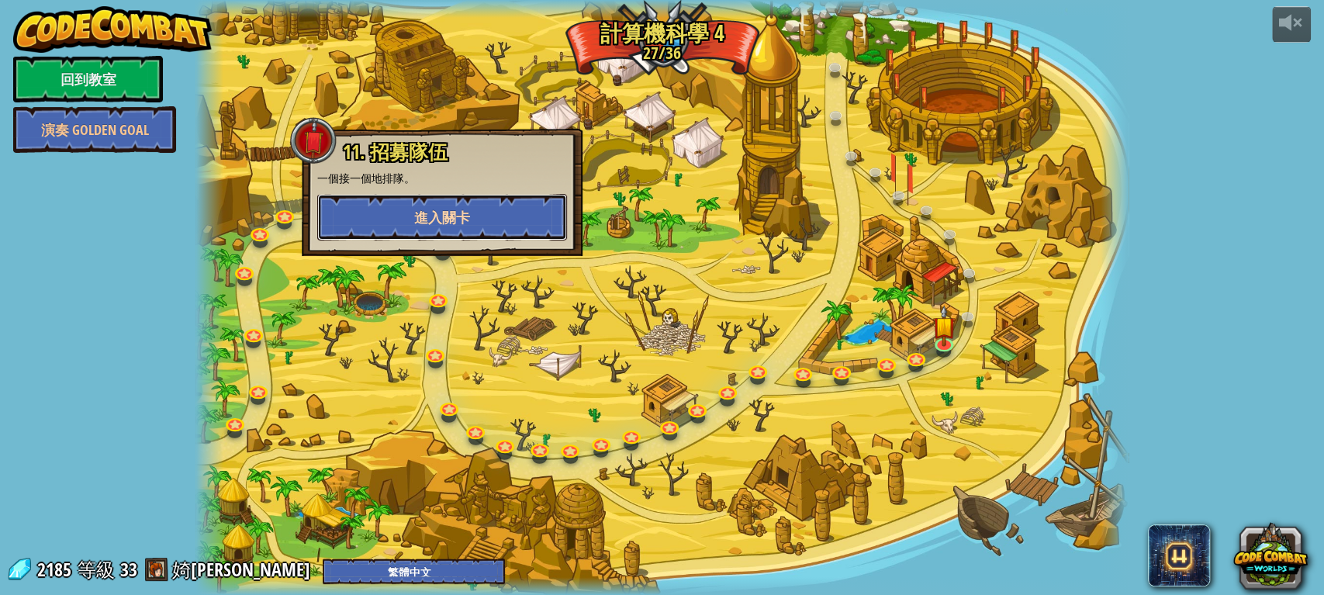
click at [453, 235] on button "進入關卡" at bounding box center [442, 217] width 250 height 47
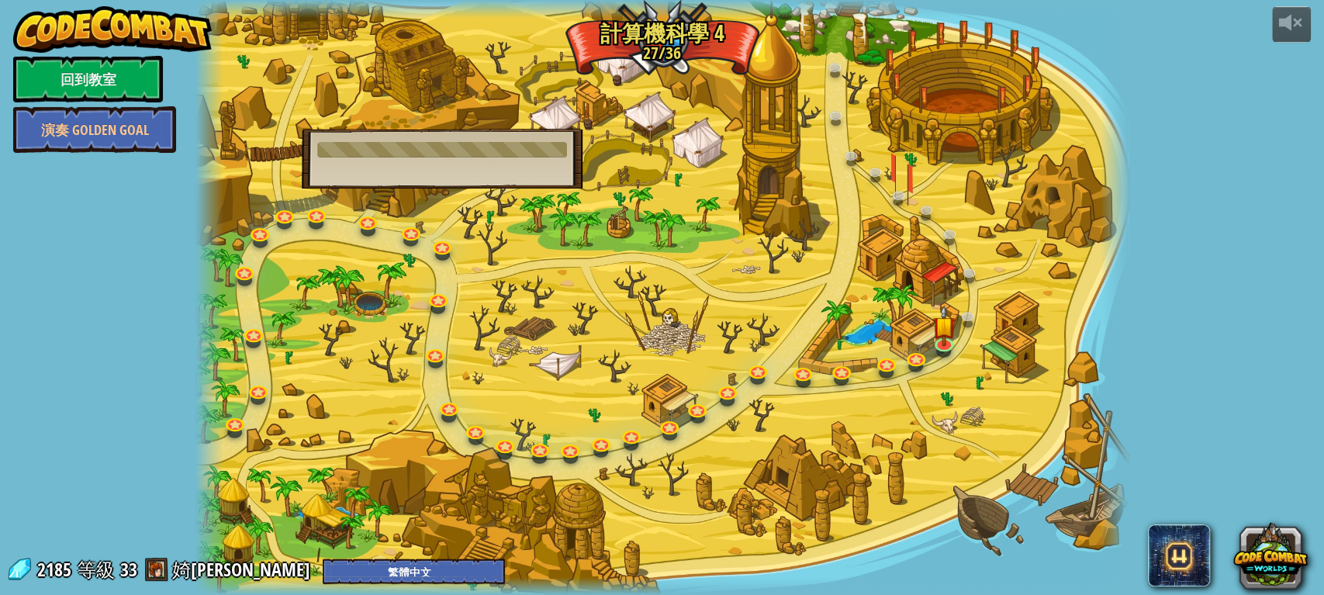
drag, startPoint x: 537, startPoint y: 126, endPoint x: 405, endPoint y: 95, distance: 135.5
drag, startPoint x: 405, startPoint y: 95, endPoint x: 341, endPoint y: 120, distance: 68.3
click at [341, 120] on div at bounding box center [663, 297] width 934 height 595
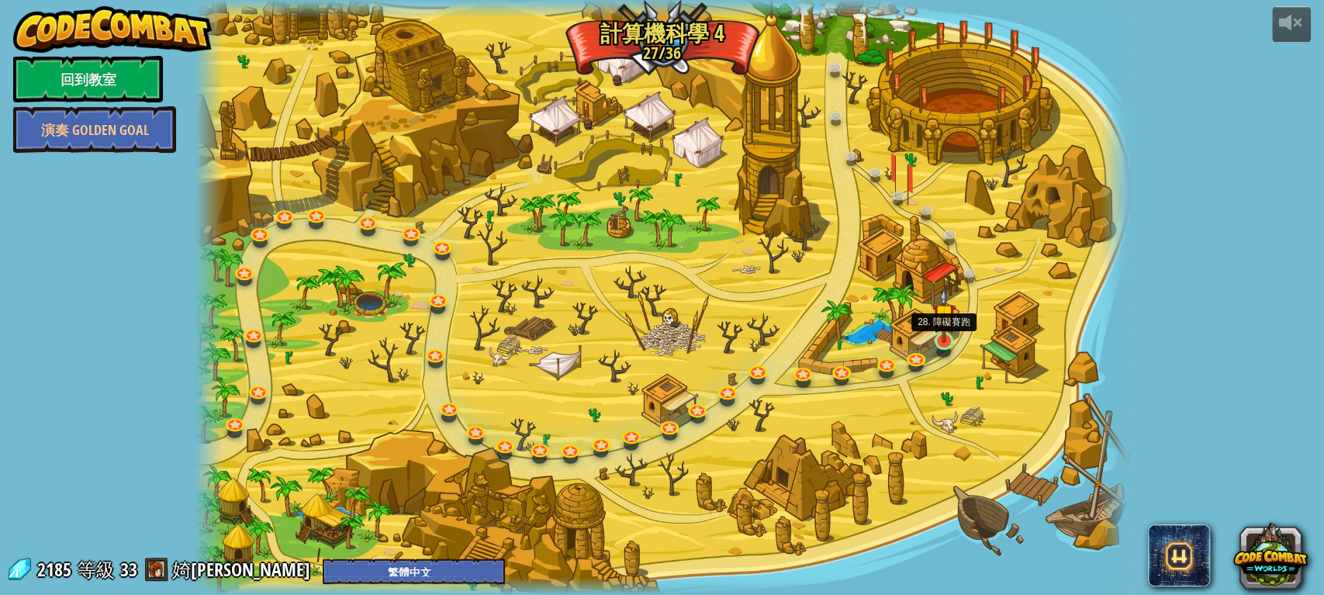
click at [955, 336] on img at bounding box center [945, 315] width 24 height 55
